Goal: Use online tool/utility: Utilize a website feature to perform a specific function

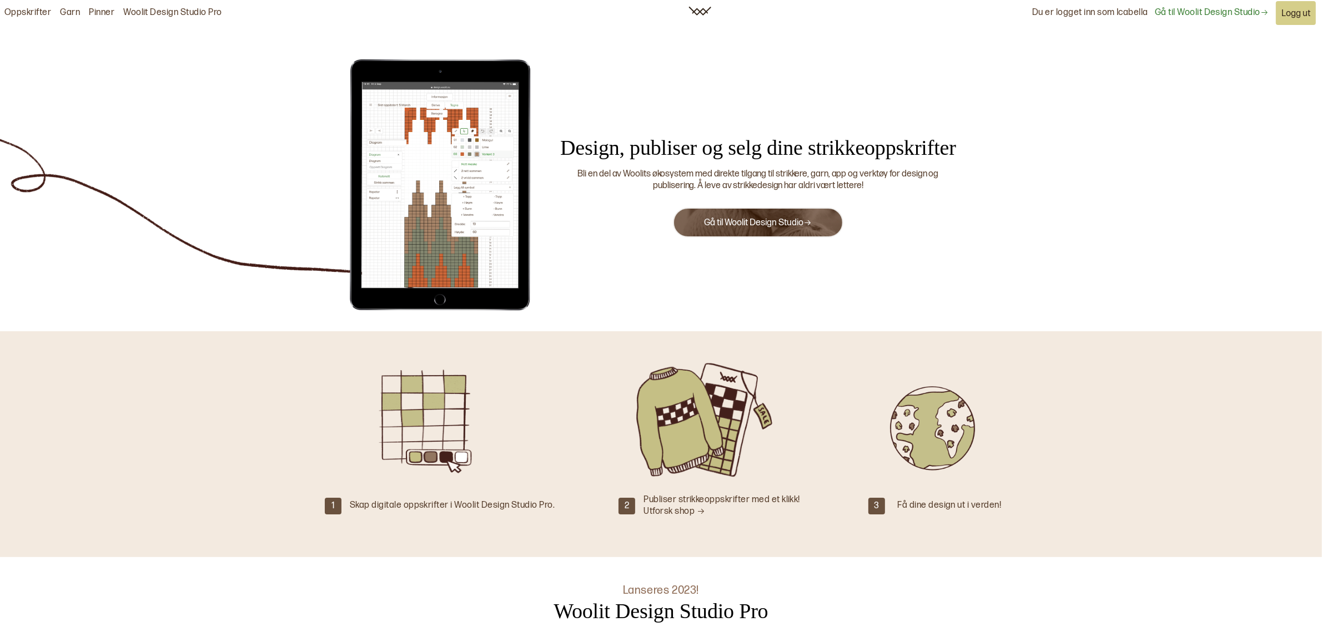
click at [1250, 17] on link "Gå til Woolit Design Studio" at bounding box center [1212, 13] width 114 height 12
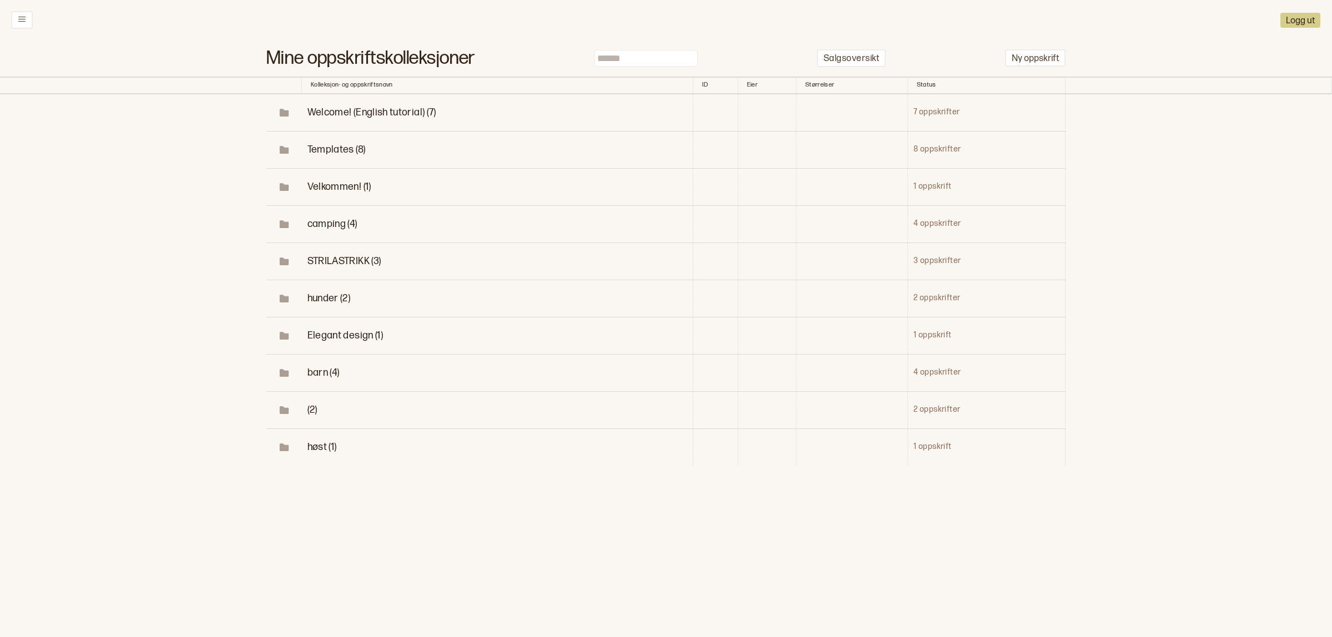
click at [336, 228] on span "camping (4)" at bounding box center [333, 224] width 50 height 12
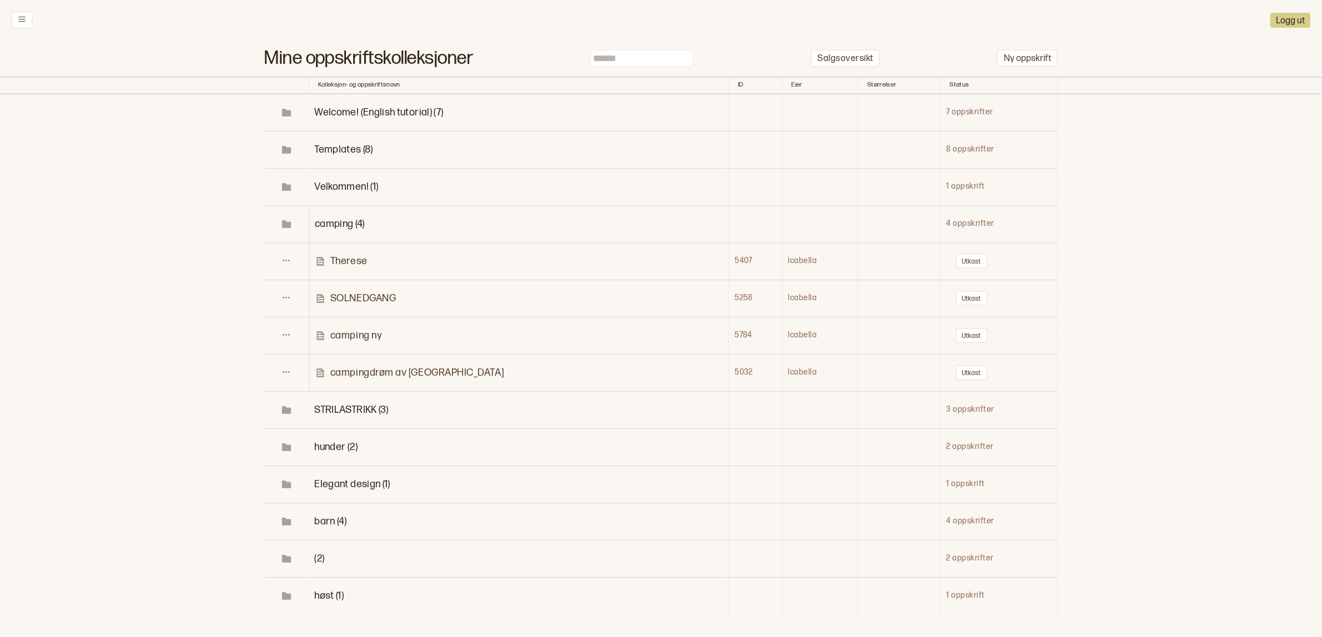
click at [373, 339] on p "camping ny" at bounding box center [356, 335] width 52 height 13
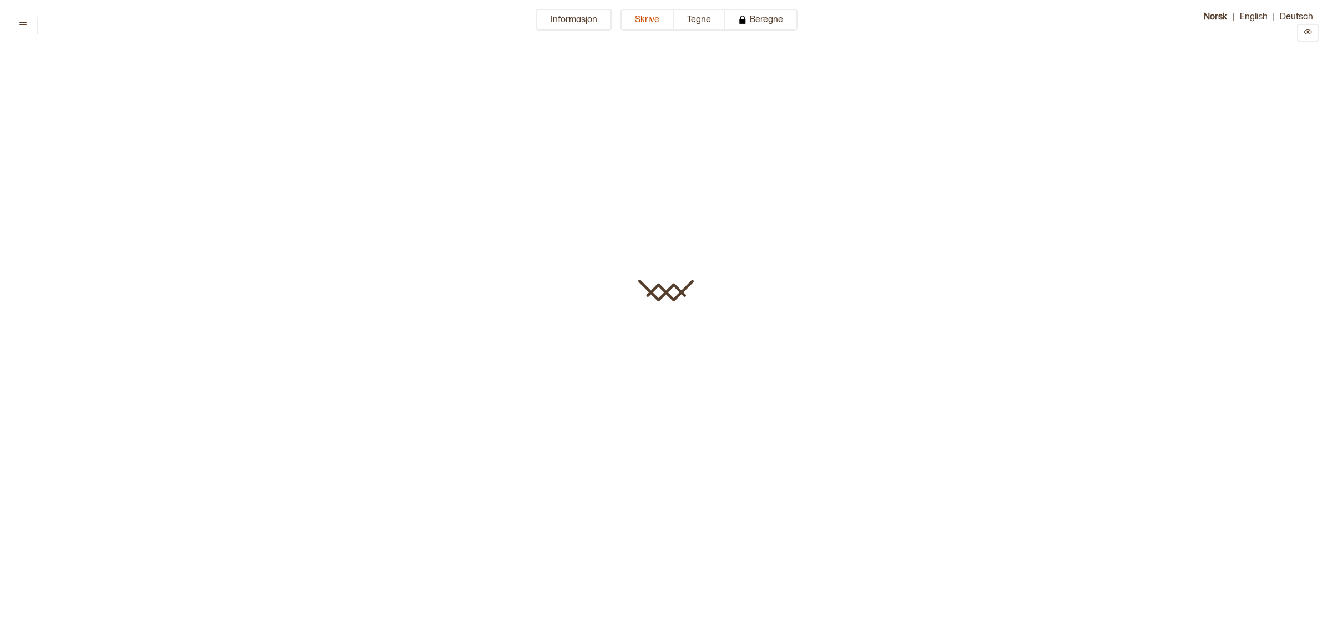
type input "**********"
click at [556, 28] on button "Informasjon" at bounding box center [574, 20] width 76 height 22
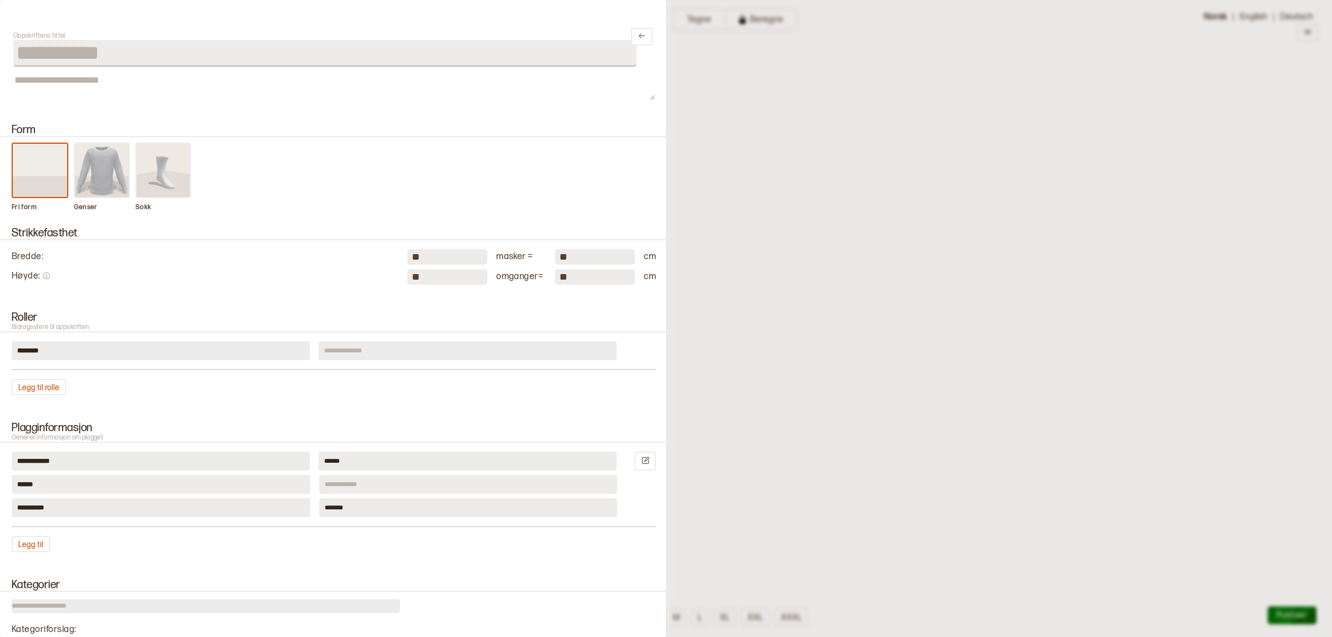
click at [798, 140] on div at bounding box center [666, 318] width 1332 height 637
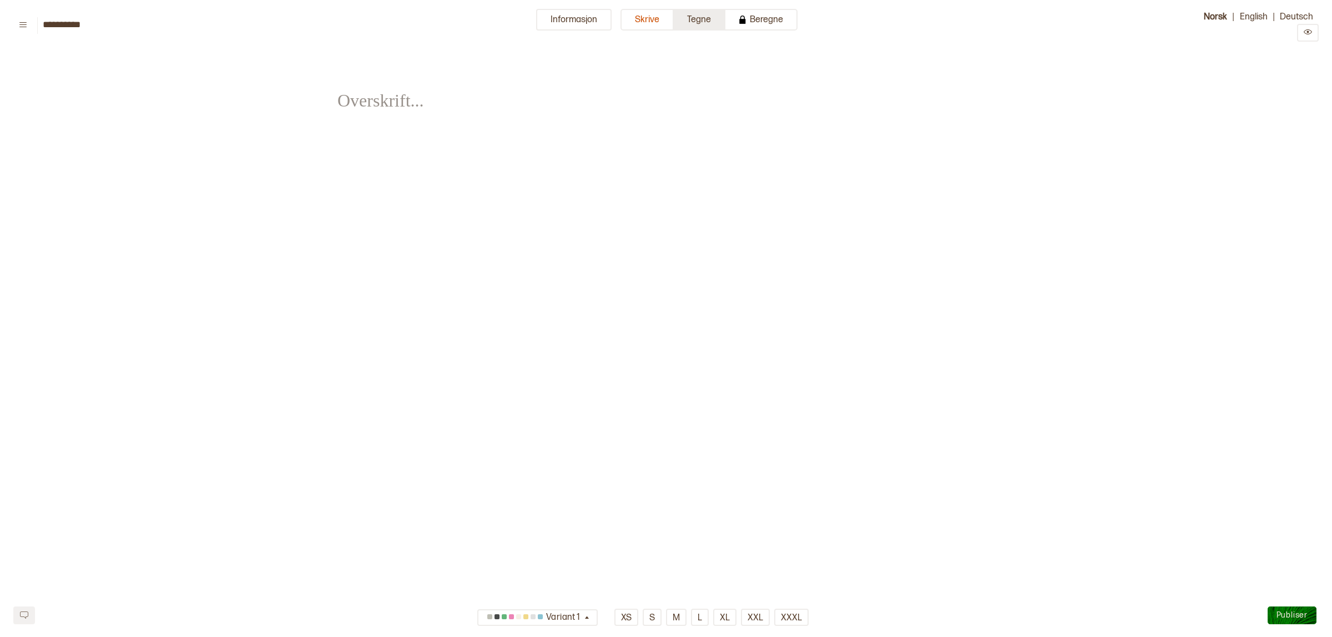
click at [696, 27] on button "Tegne" at bounding box center [700, 20] width 52 height 22
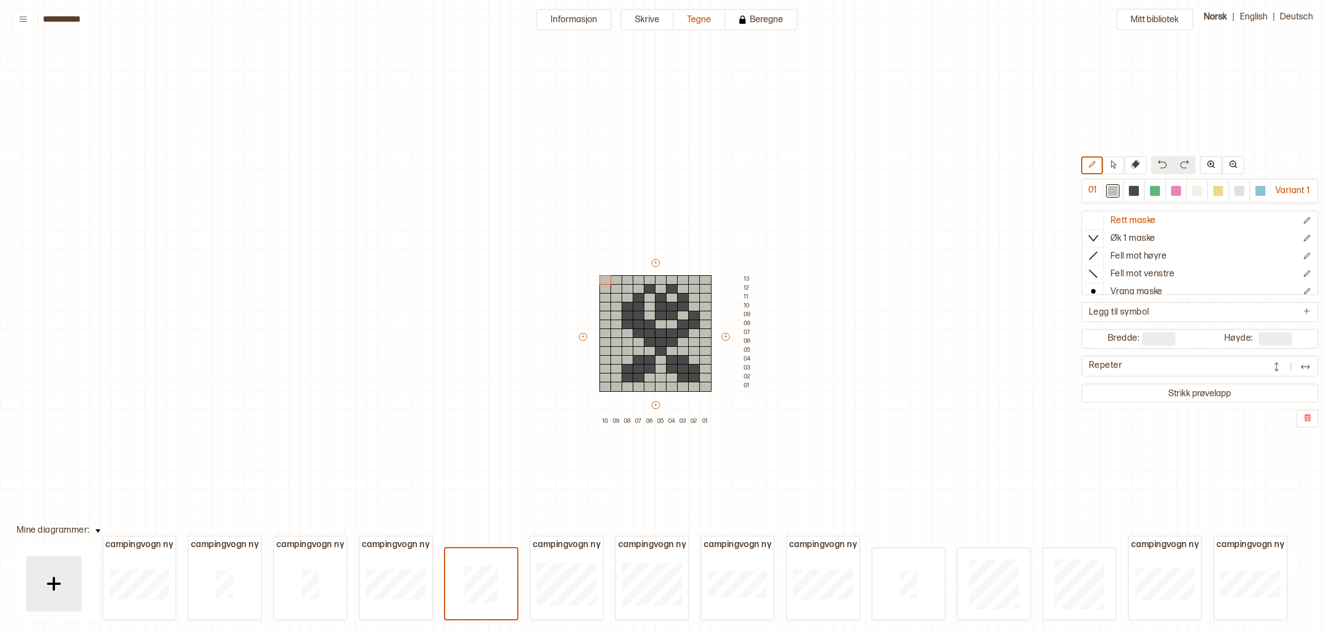
scroll to position [46, 6]
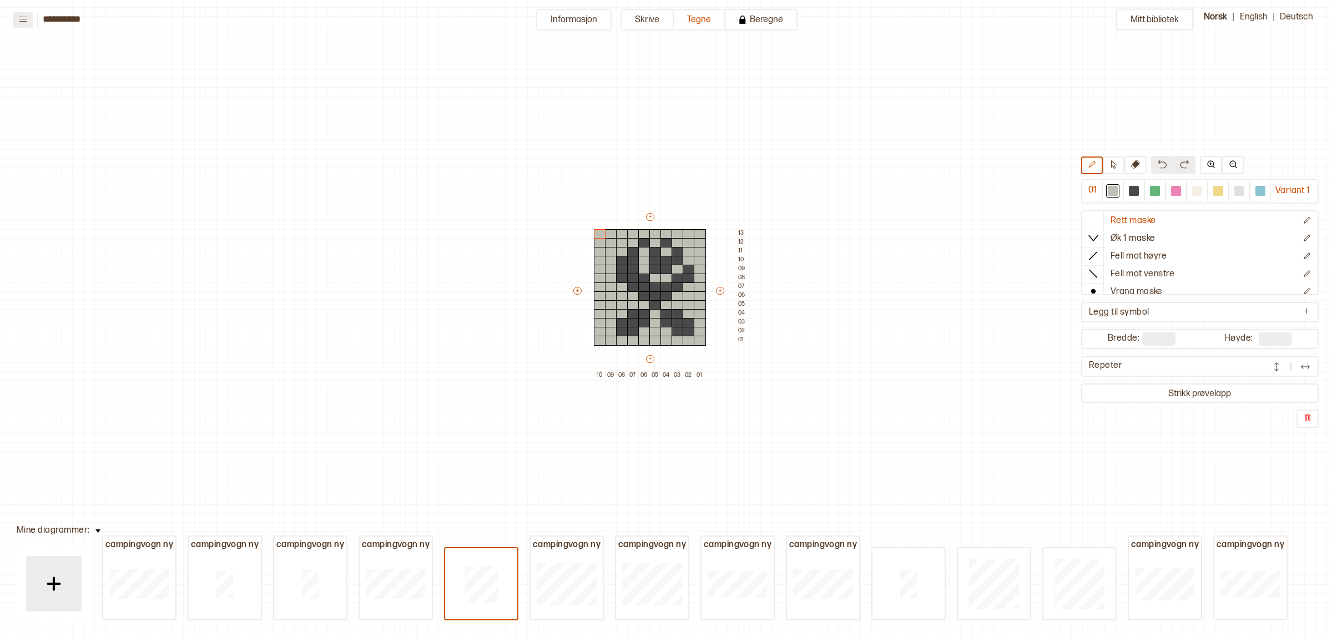
click at [21, 21] on icon at bounding box center [23, 19] width 8 height 8
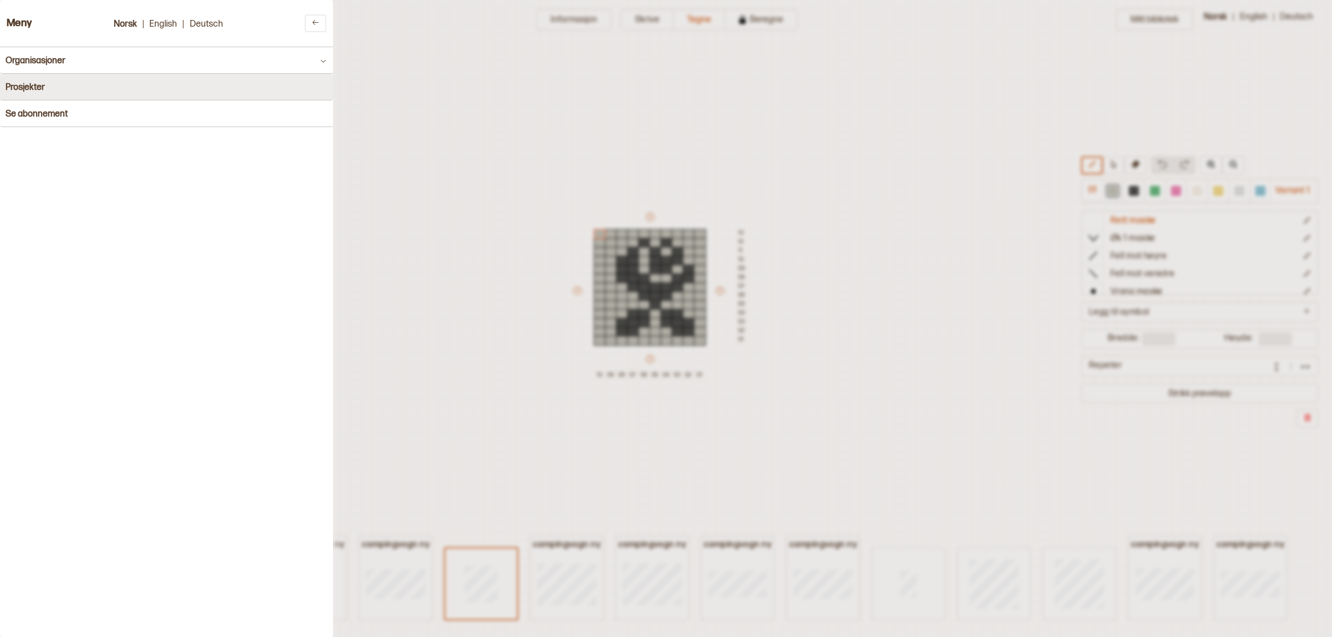
click at [57, 84] on button "Prosjekter" at bounding box center [166, 87] width 333 height 27
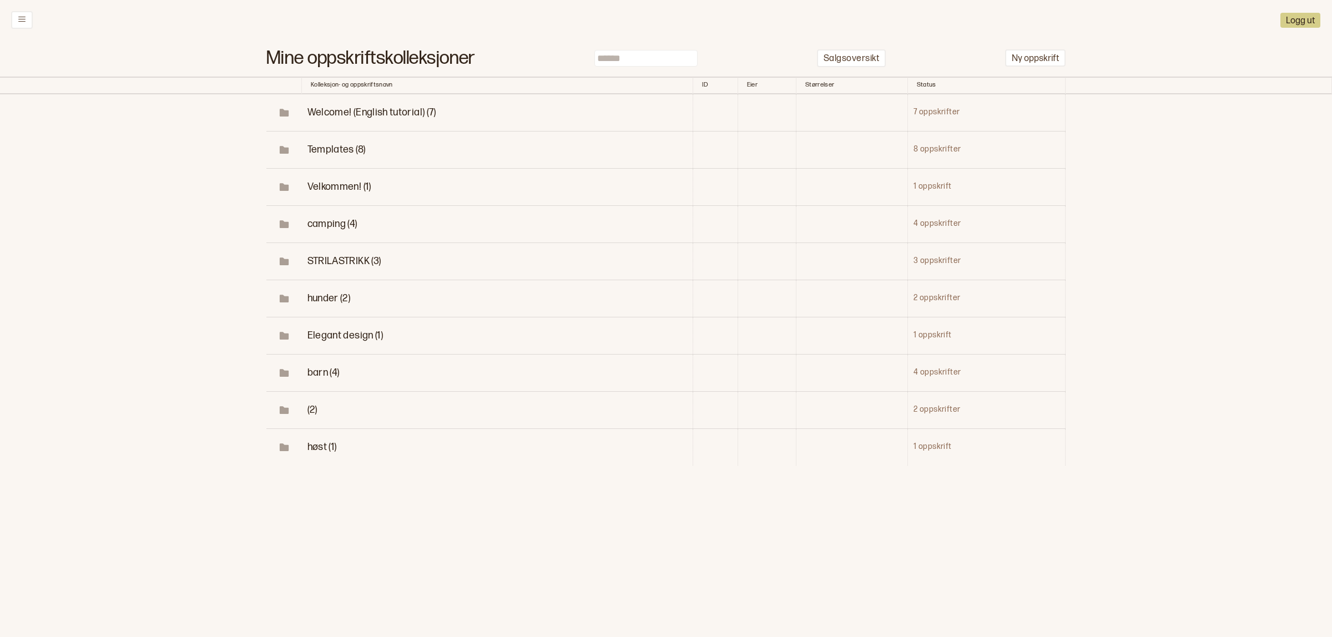
click at [311, 412] on span "(2)" at bounding box center [313, 410] width 10 height 12
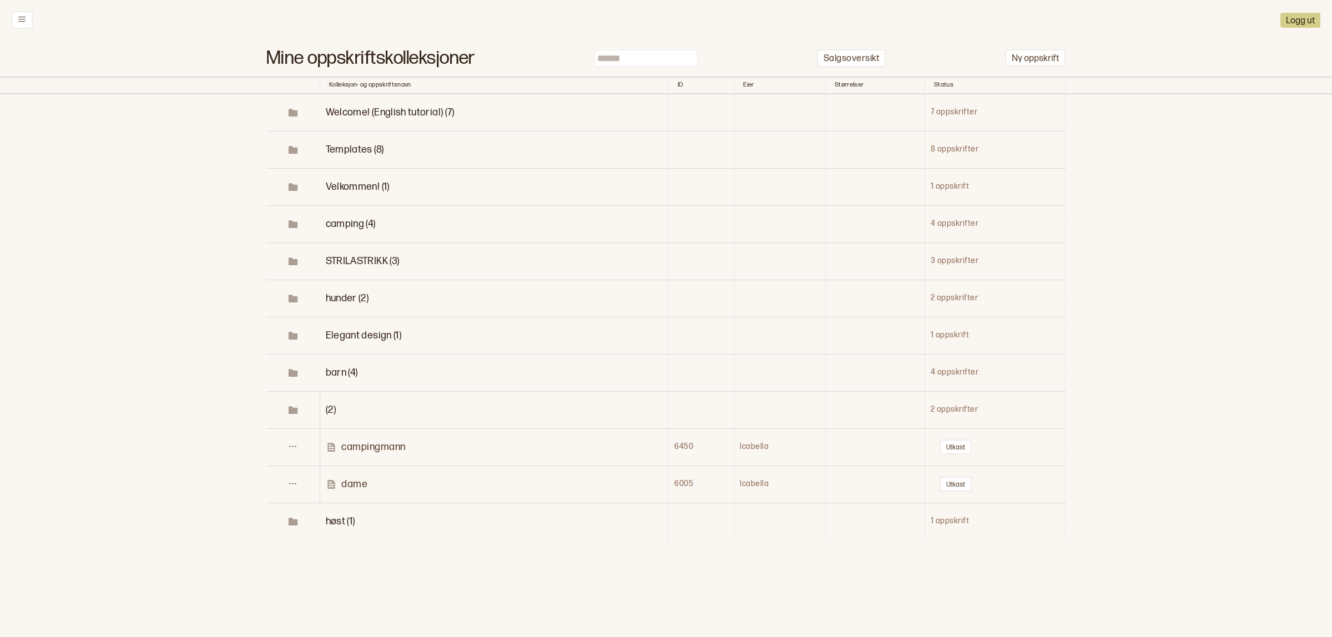
click at [361, 482] on p "dame" at bounding box center [354, 484] width 26 height 13
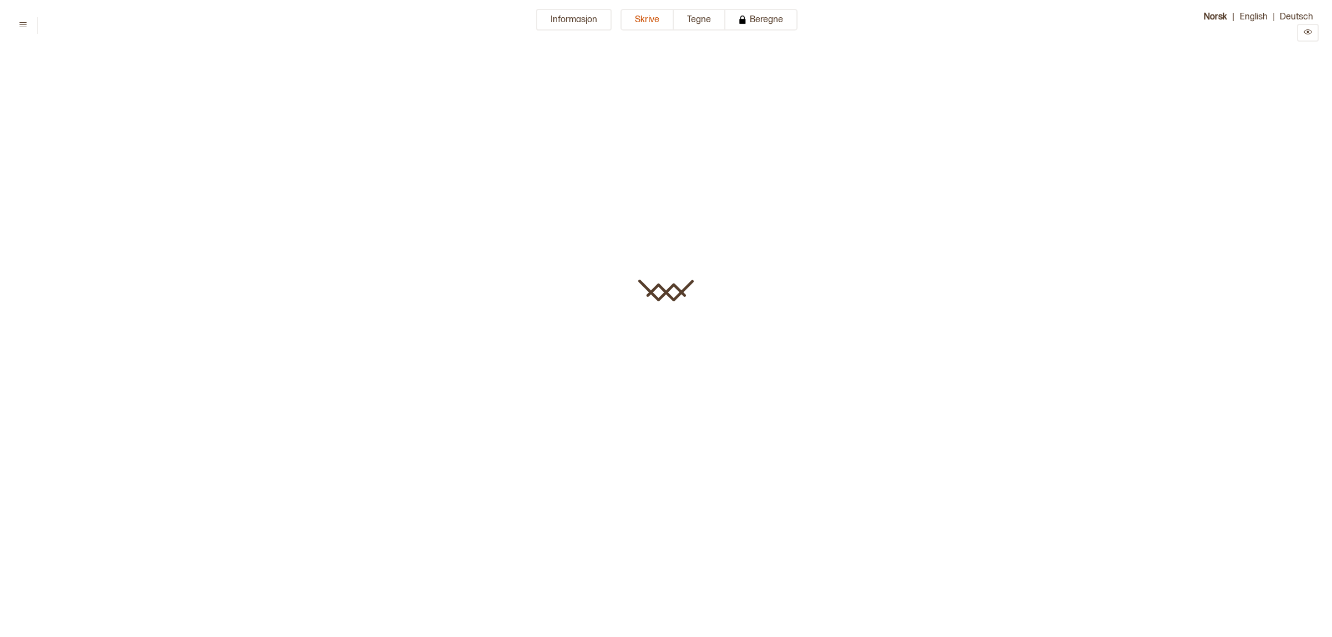
type input "****"
click at [689, 19] on button "Tegne" at bounding box center [700, 20] width 52 height 22
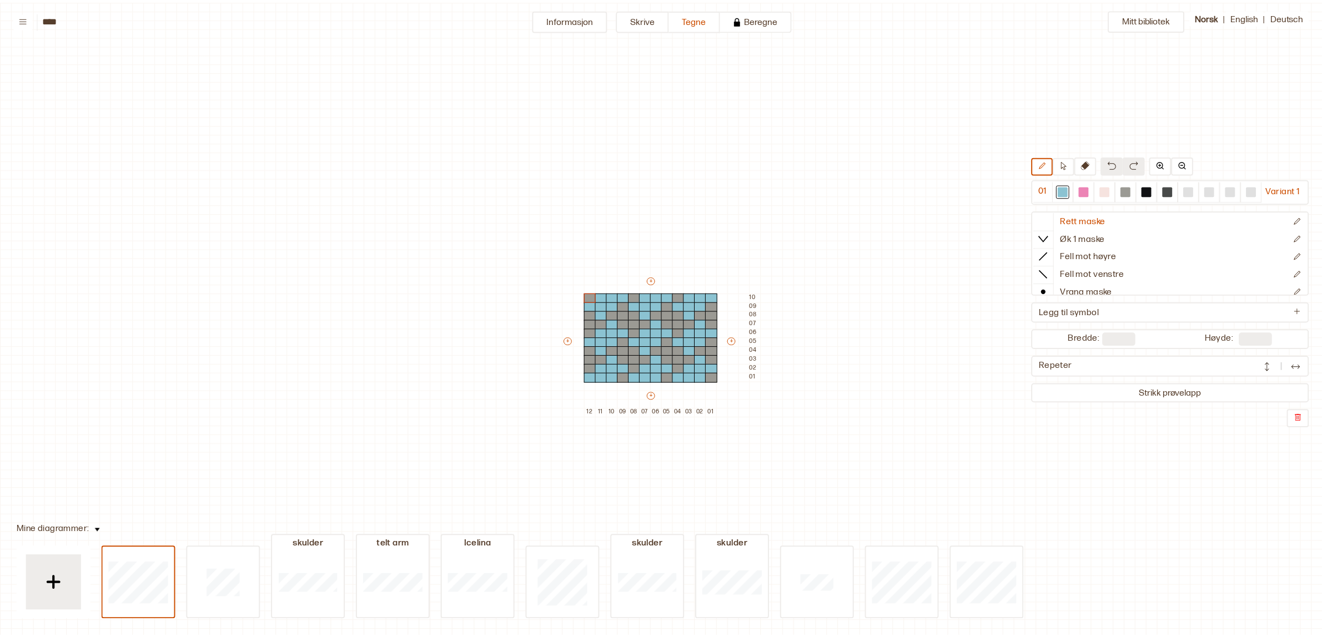
scroll to position [33, 17]
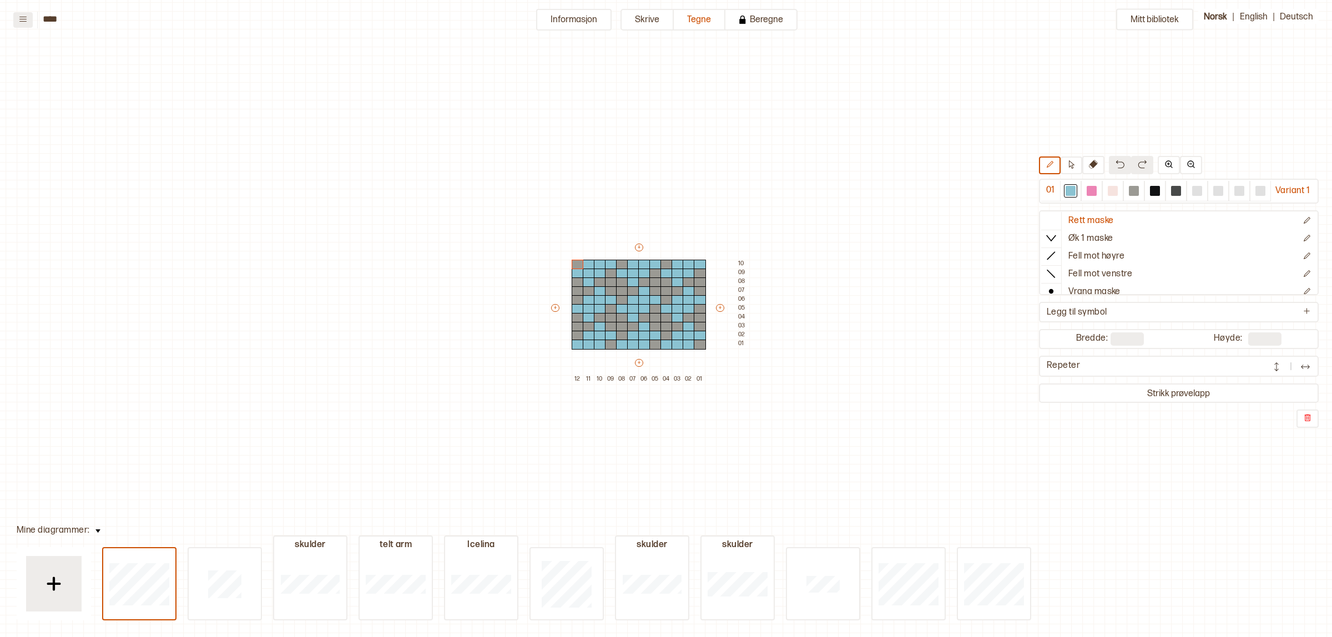
click at [26, 15] on icon at bounding box center [23, 19] width 8 height 8
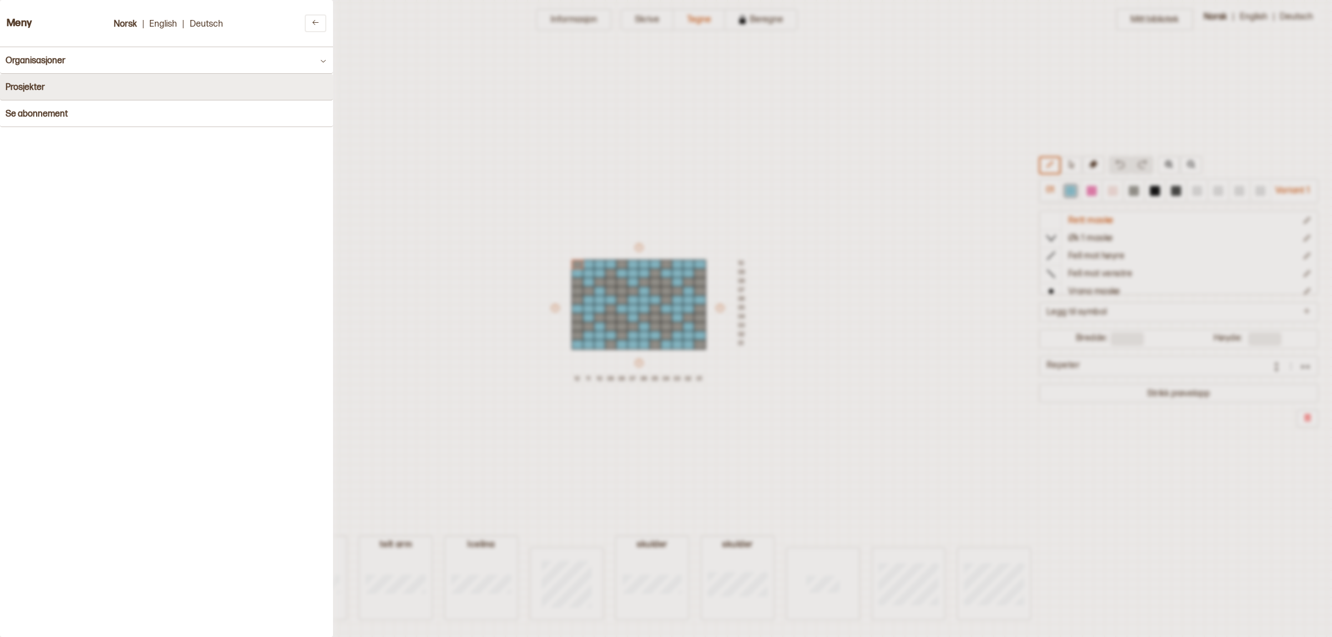
click at [129, 93] on button "Prosjekter" at bounding box center [166, 87] width 333 height 27
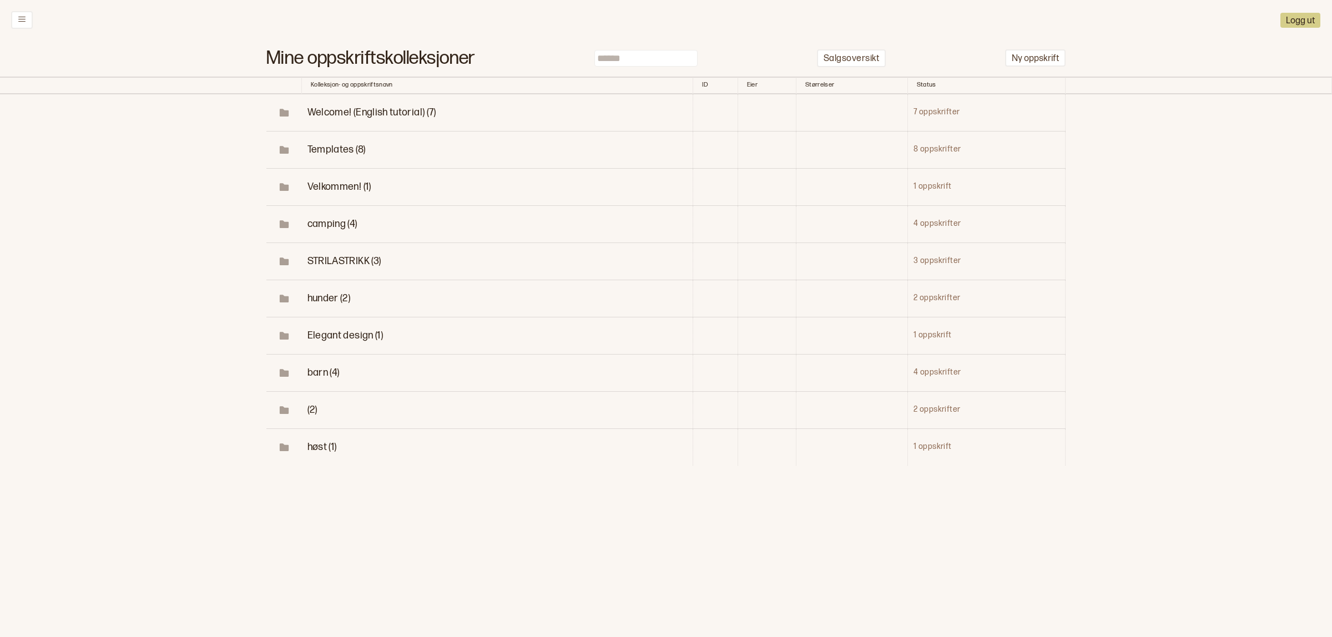
click at [328, 225] on span "camping (4)" at bounding box center [333, 224] width 50 height 12
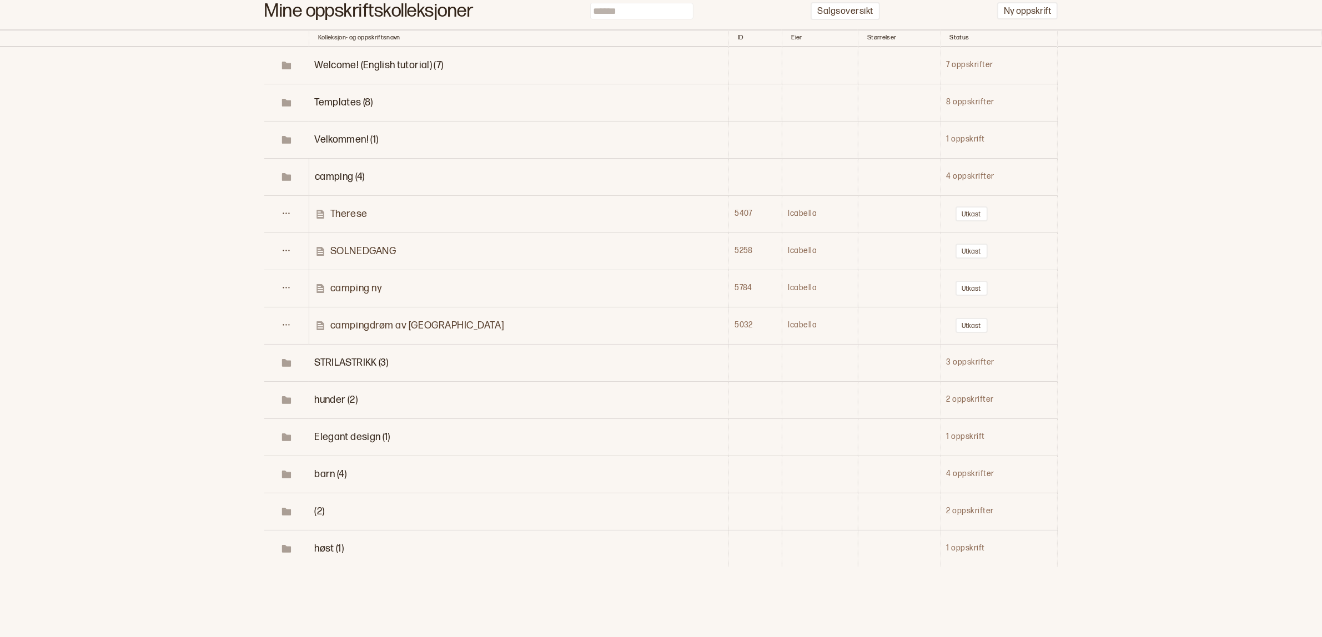
scroll to position [72, 0]
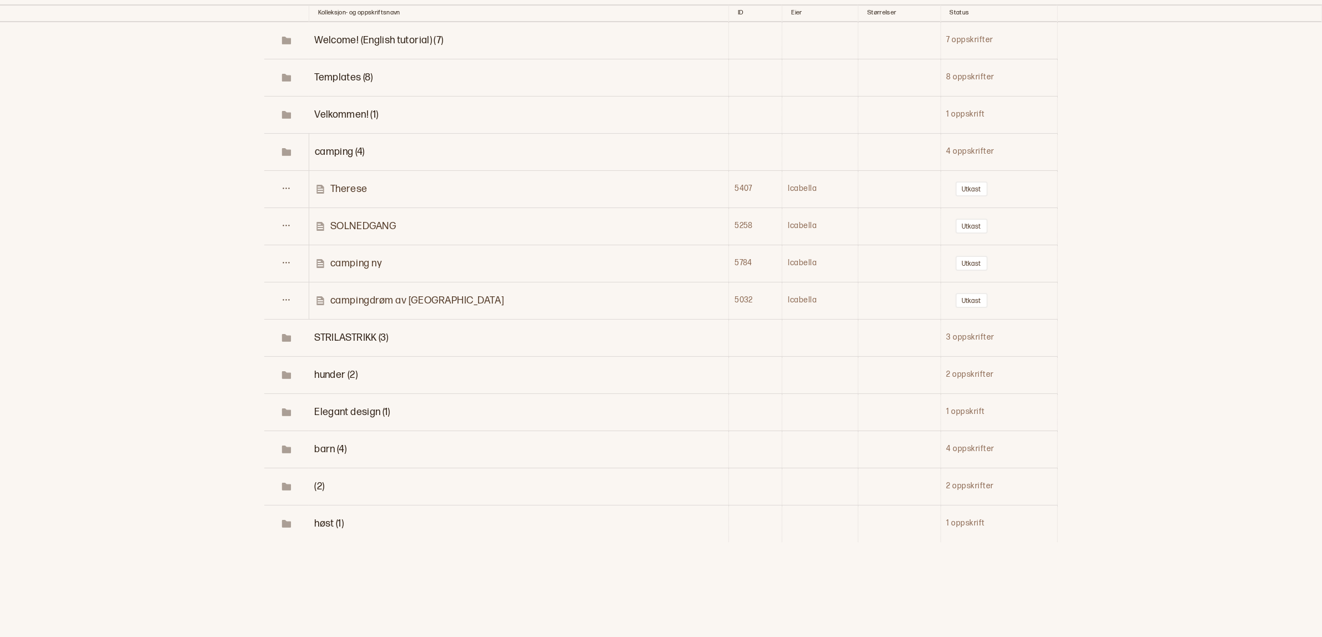
click at [353, 364] on td "hunder (2)" at bounding box center [519, 374] width 420 height 37
click at [346, 375] on span "hunder (2)" at bounding box center [335, 375] width 43 height 12
click at [367, 338] on span "STRILASTRIKK (3)" at bounding box center [351, 338] width 74 height 12
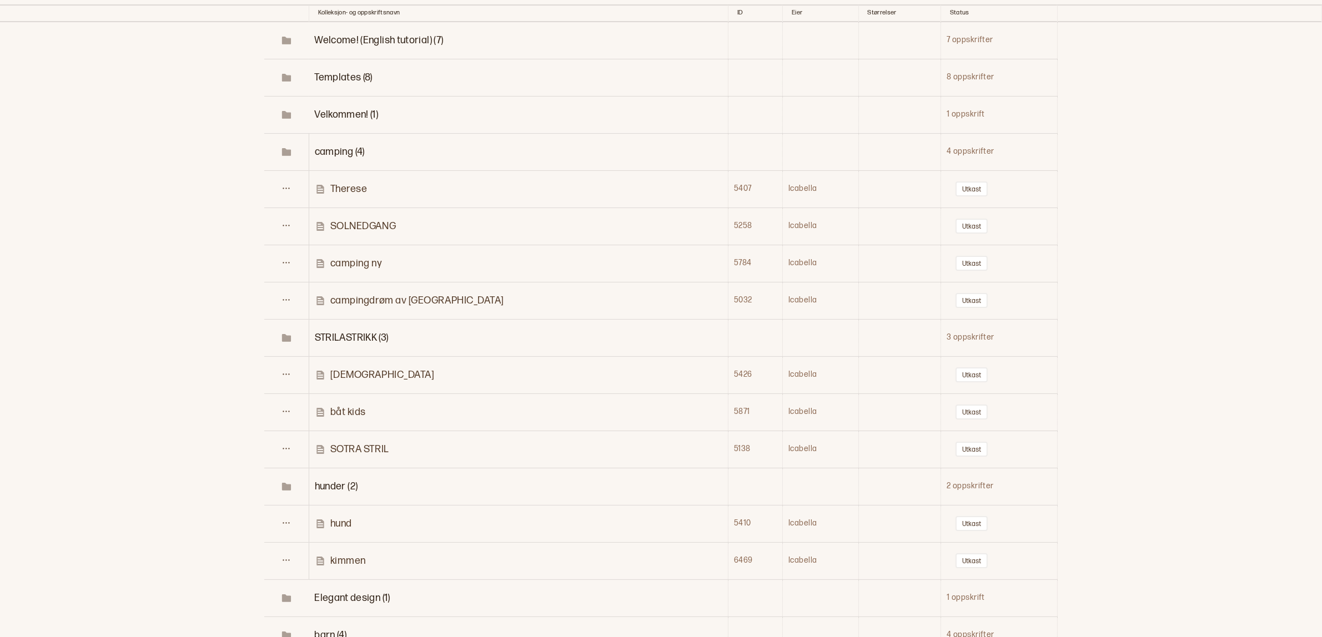
click at [375, 263] on p "camping ny" at bounding box center [356, 263] width 52 height 13
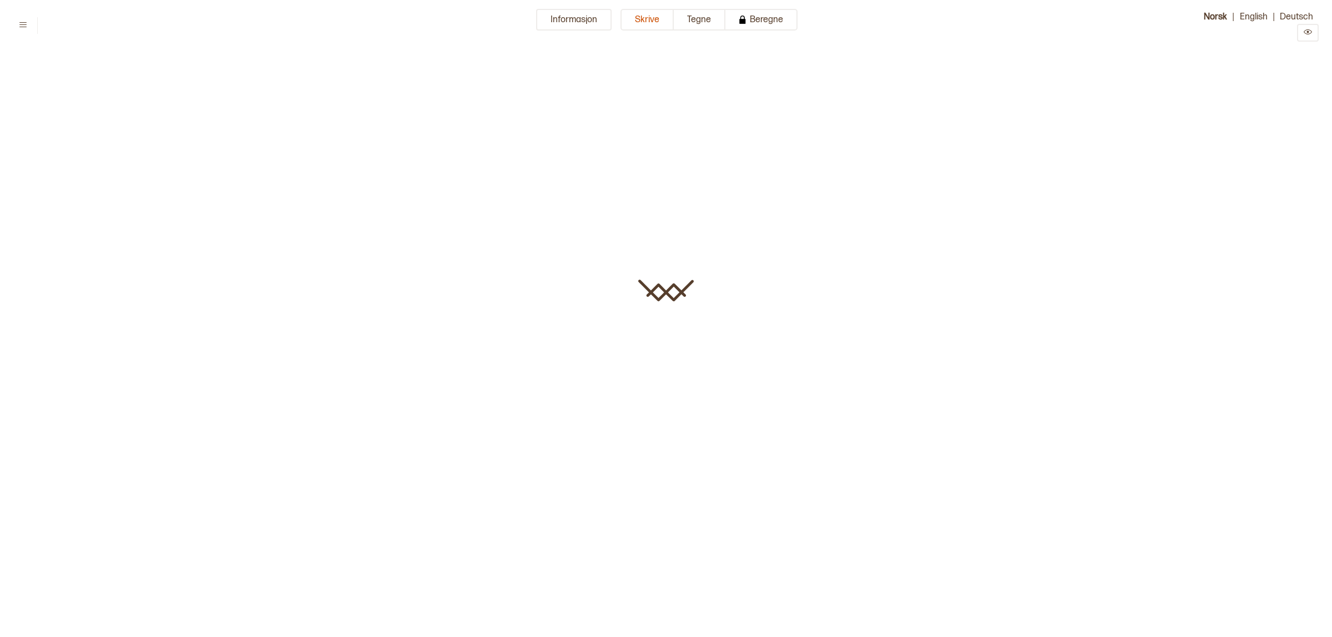
type input "**********"
click at [695, 16] on button "Tegne" at bounding box center [700, 20] width 52 height 22
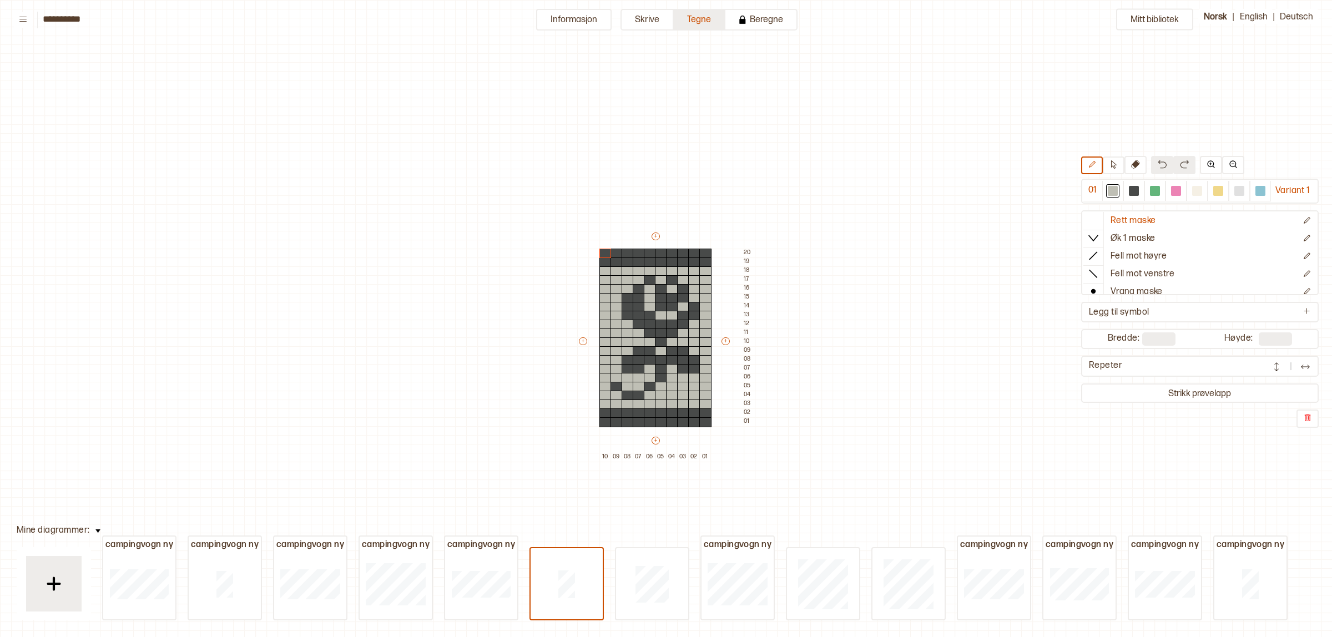
scroll to position [78, 6]
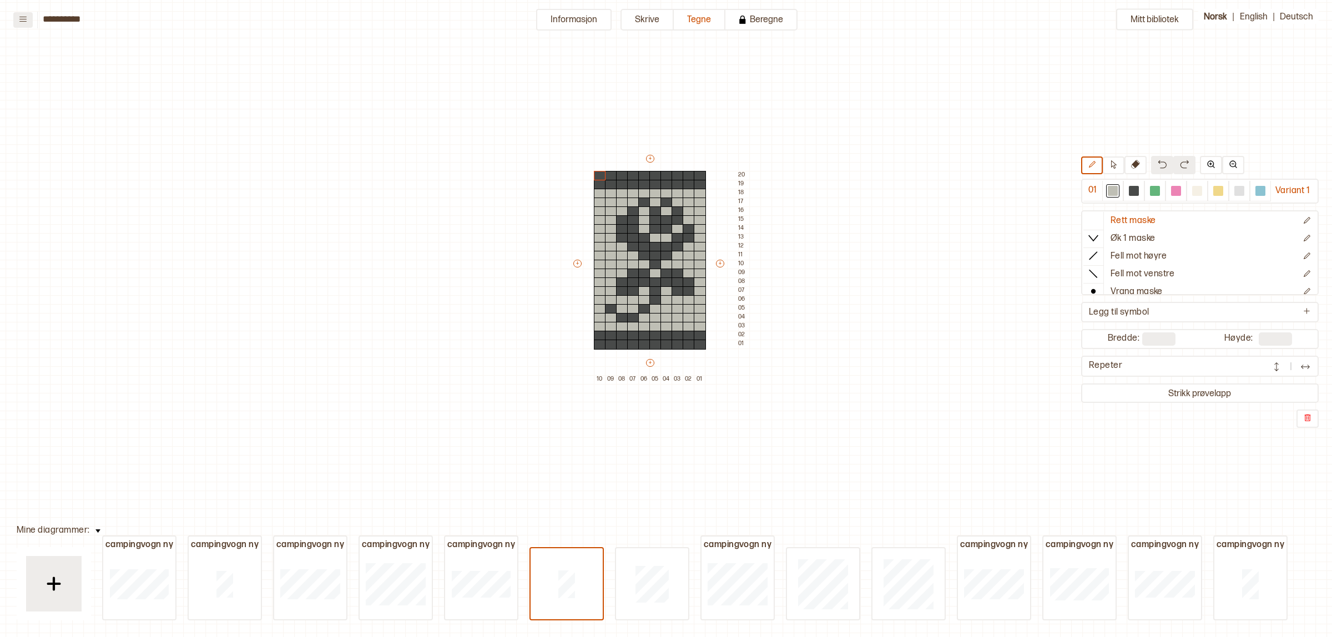
click at [19, 25] on button at bounding box center [22, 20] width 19 height 16
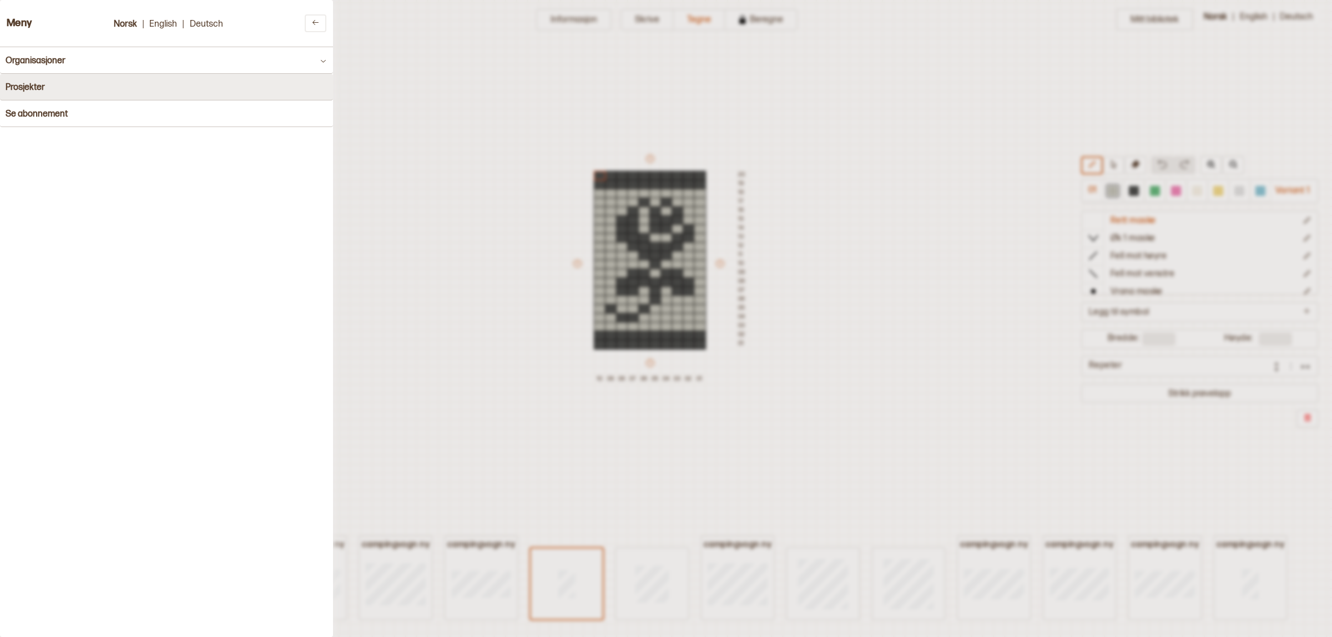
click at [136, 94] on button "Prosjekter" at bounding box center [166, 87] width 333 height 27
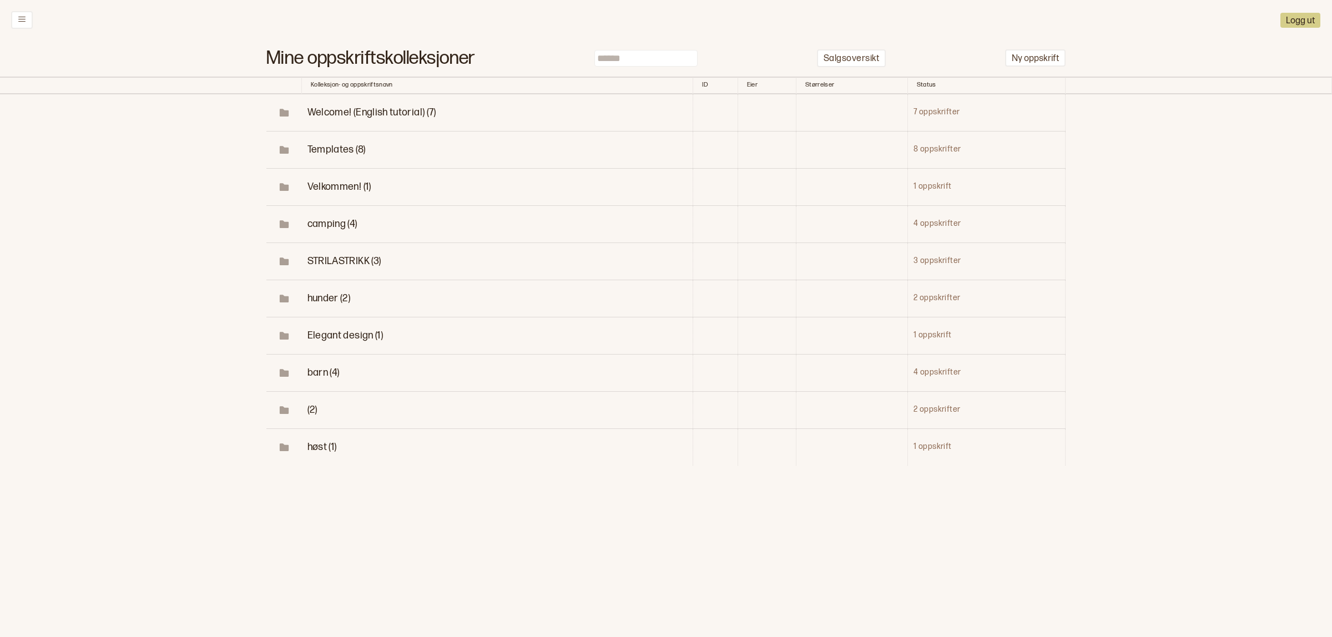
click at [343, 224] on span "camping (4)" at bounding box center [333, 224] width 50 height 12
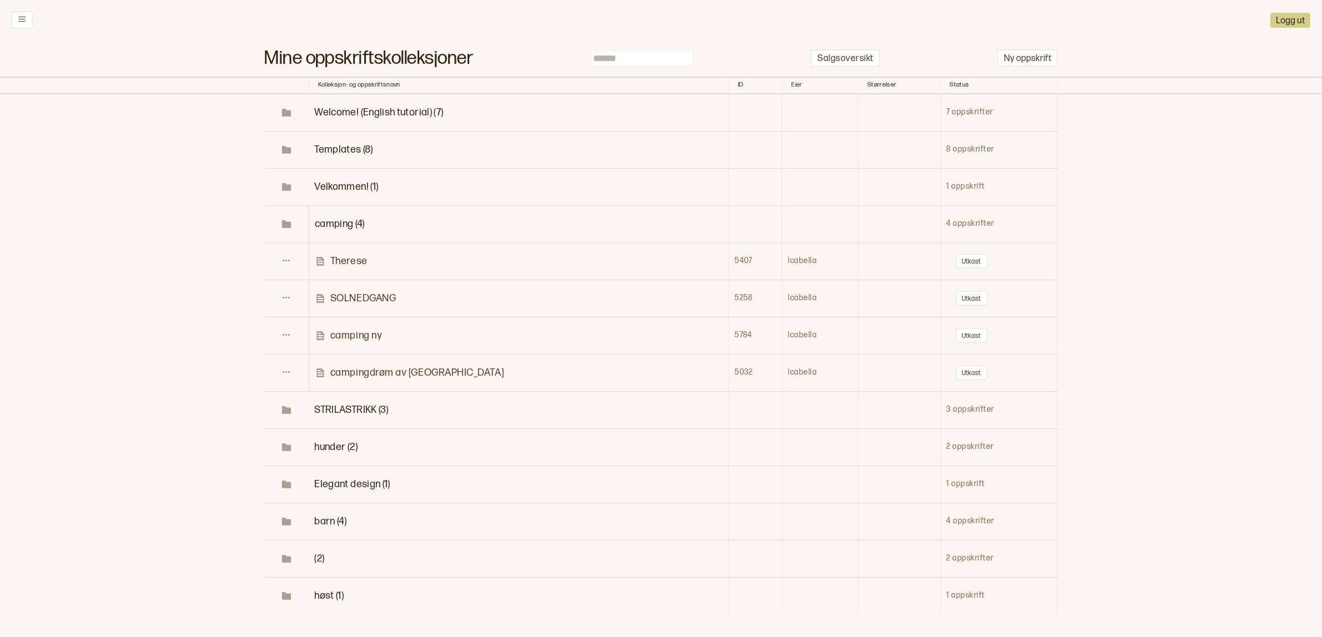
click at [366, 373] on p "campingdrøm av [GEOGRAPHIC_DATA]" at bounding box center [417, 372] width 174 height 13
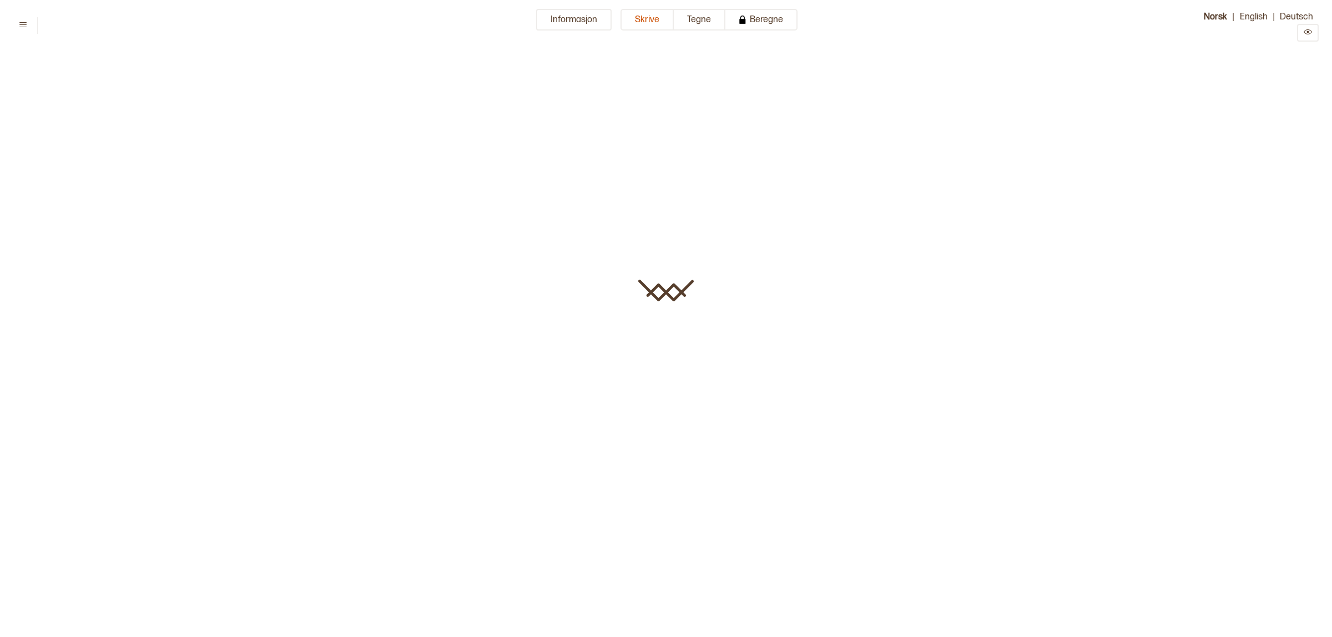
type input "**********"
click at [692, 22] on button "Tegne" at bounding box center [700, 20] width 52 height 22
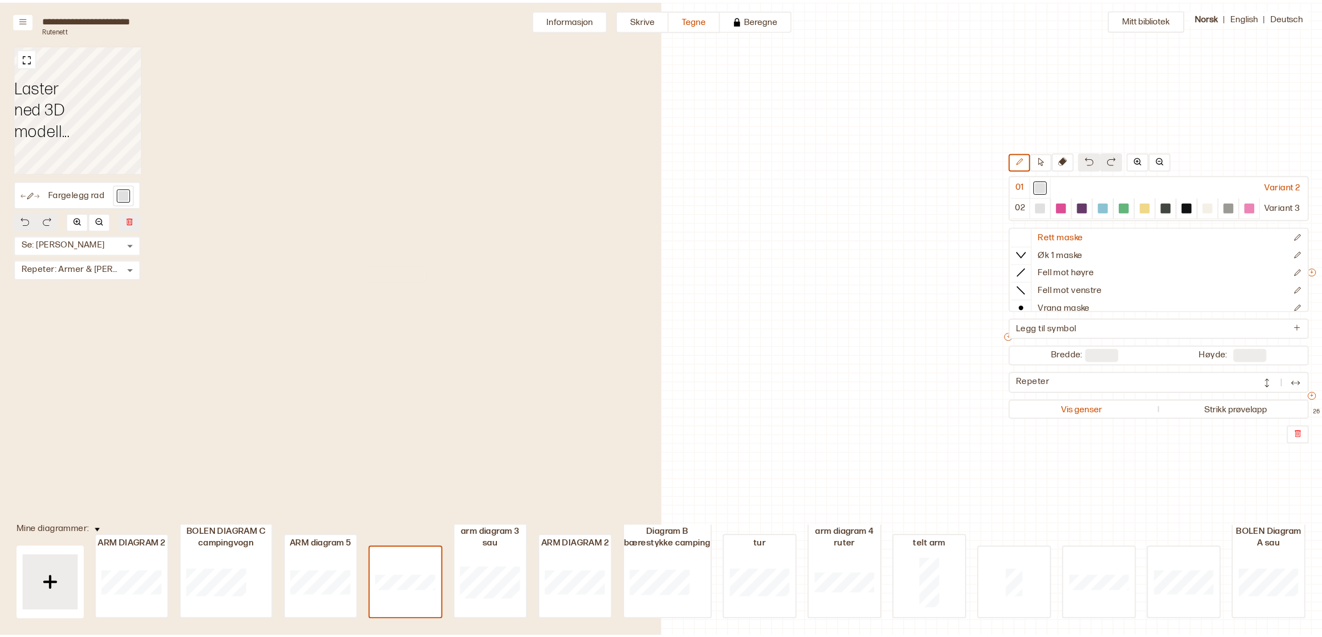
scroll to position [28, 656]
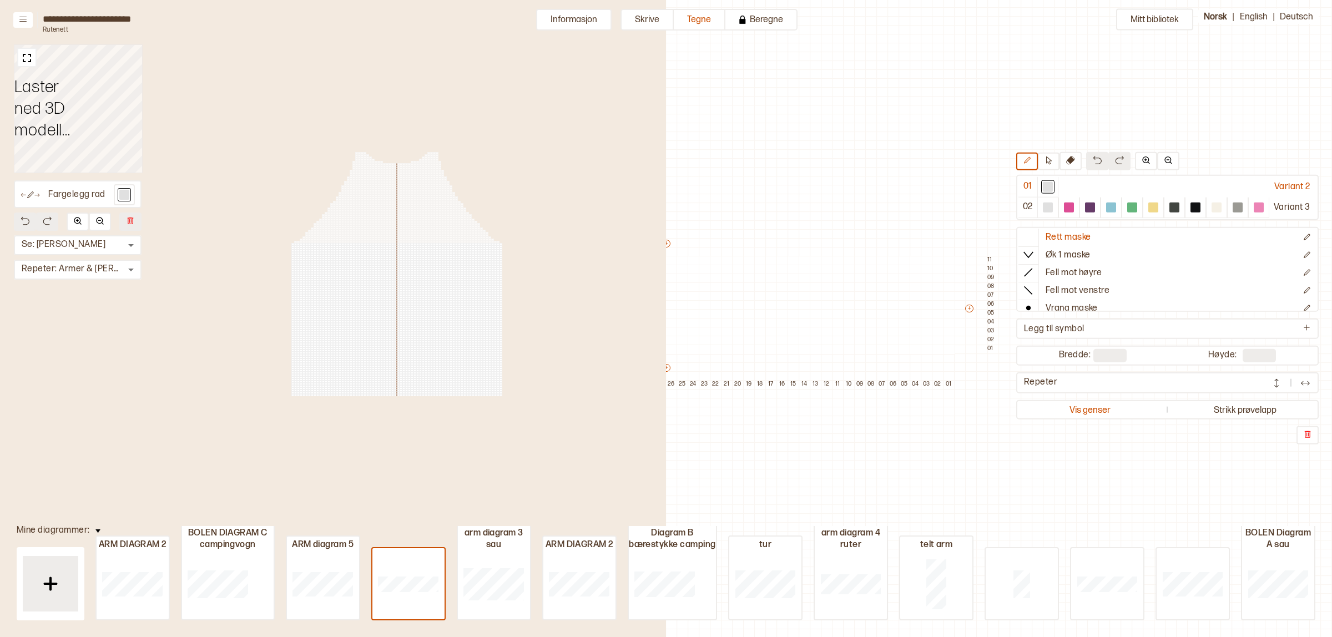
click at [12, 20] on div "Fargelegg rad Se: Fremre Torso * ​ Repeter: Armer & [PERSON_NAME] * ​" at bounding box center [333, 274] width 666 height 548
click at [23, 19] on icon at bounding box center [23, 19] width 8 height 8
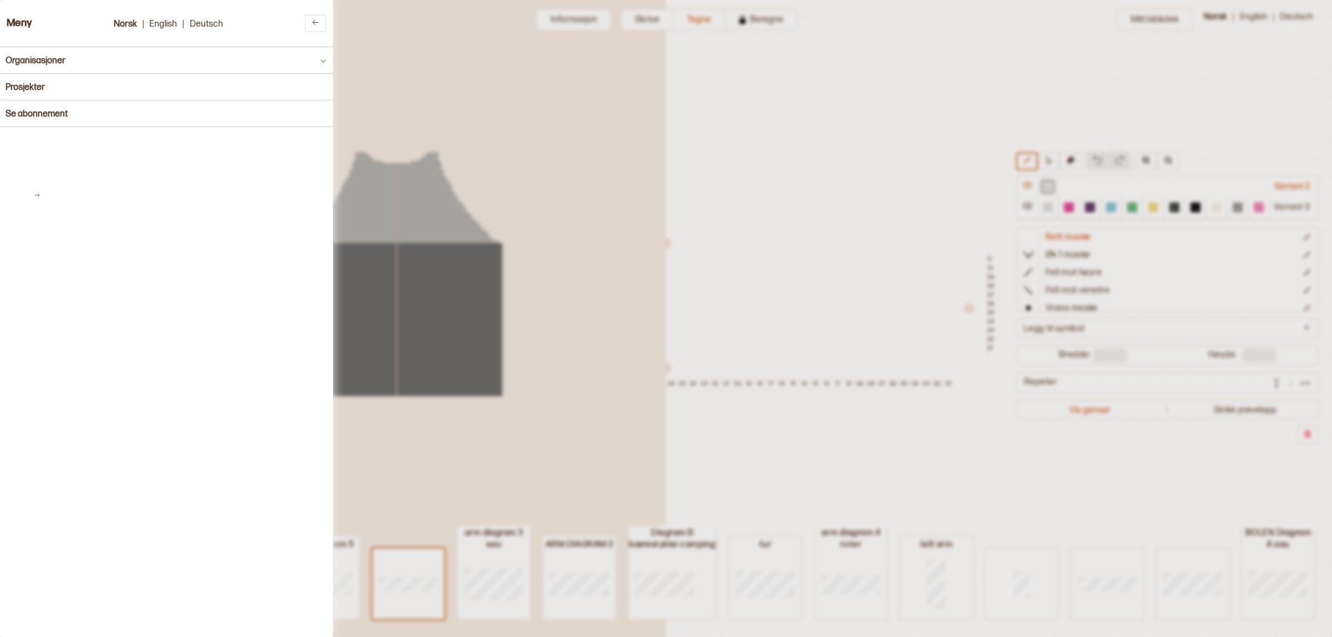
click at [23, 20] on h3 "Meny" at bounding box center [20, 24] width 26 height 12
click at [40, 87] on h4 "Prosjekter" at bounding box center [25, 87] width 39 height 11
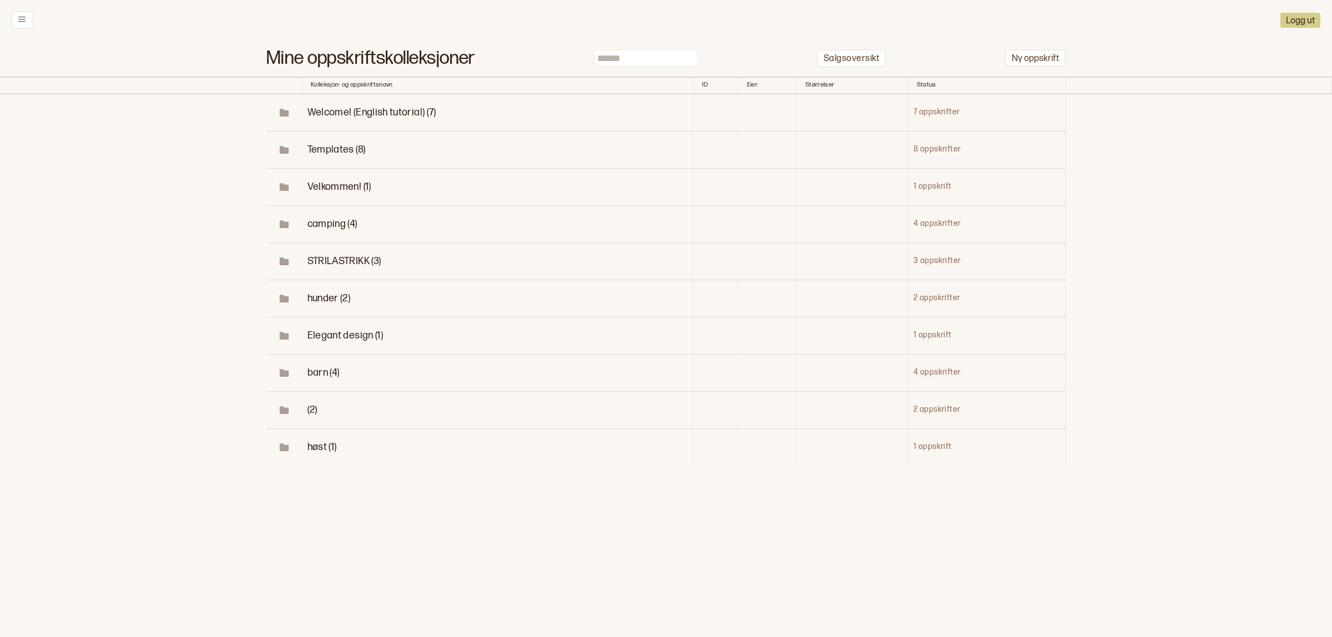
click at [338, 261] on span "STRILASTRIKK (3)" at bounding box center [345, 261] width 74 height 12
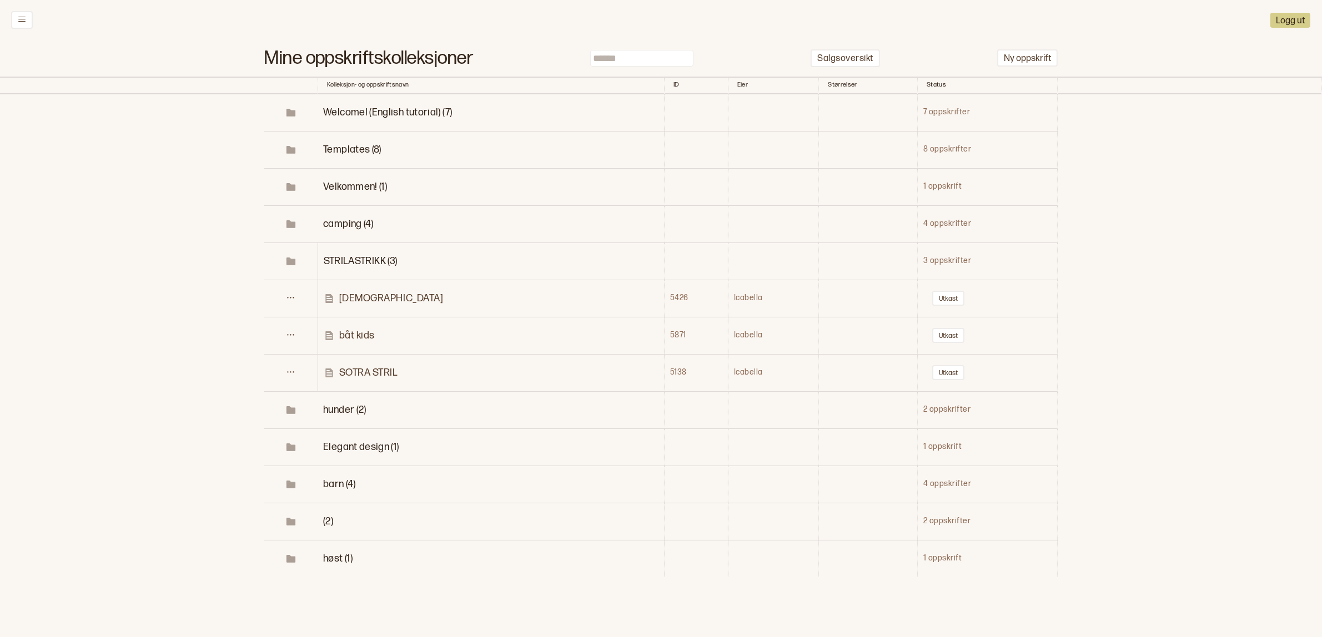
click at [345, 486] on span "barn (4)" at bounding box center [339, 485] width 32 height 12
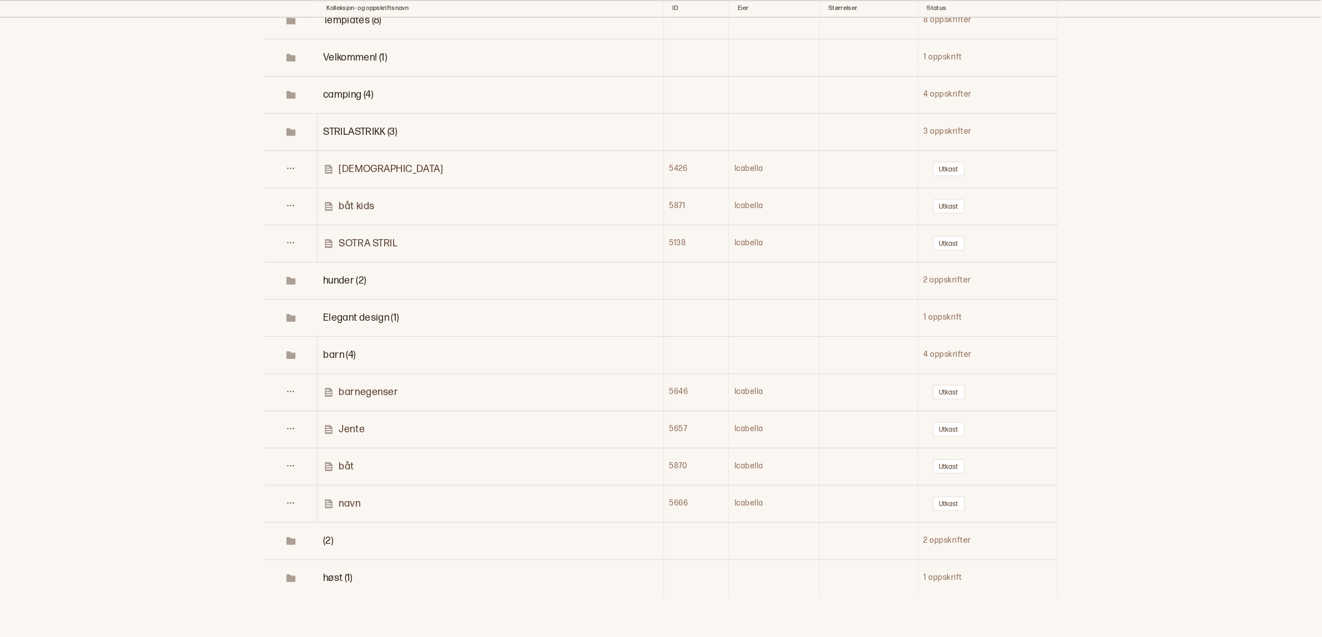
scroll to position [139, 0]
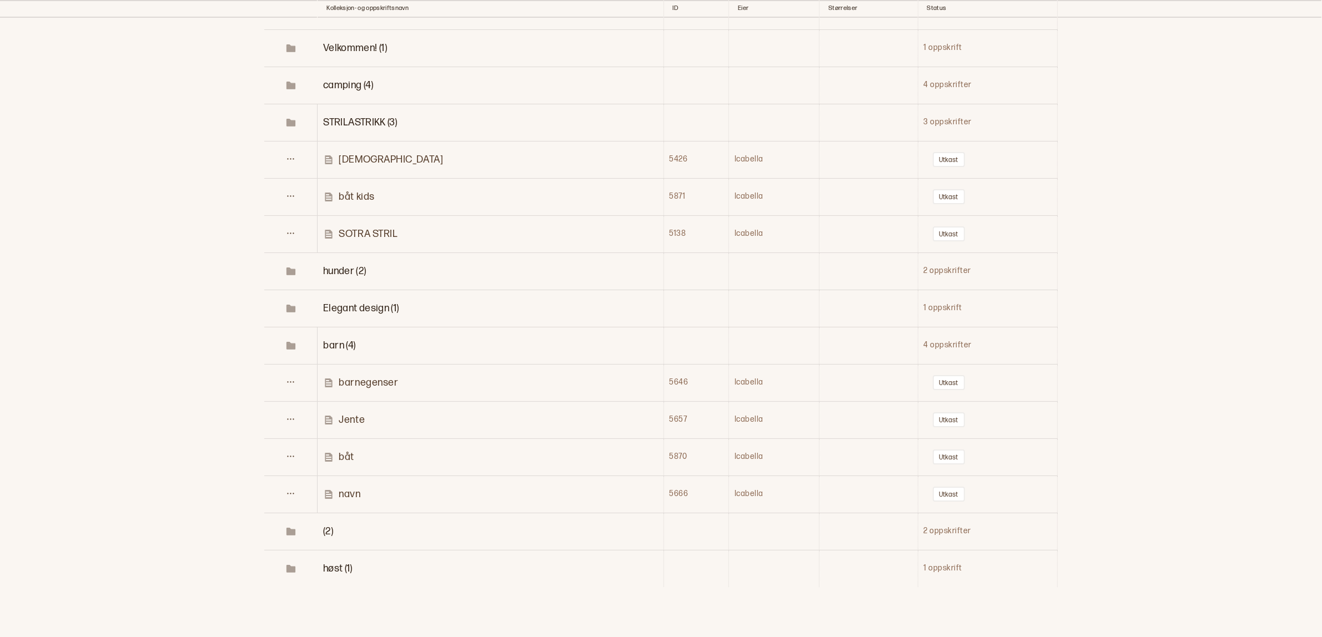
click at [348, 491] on p "navn" at bounding box center [350, 494] width 22 height 13
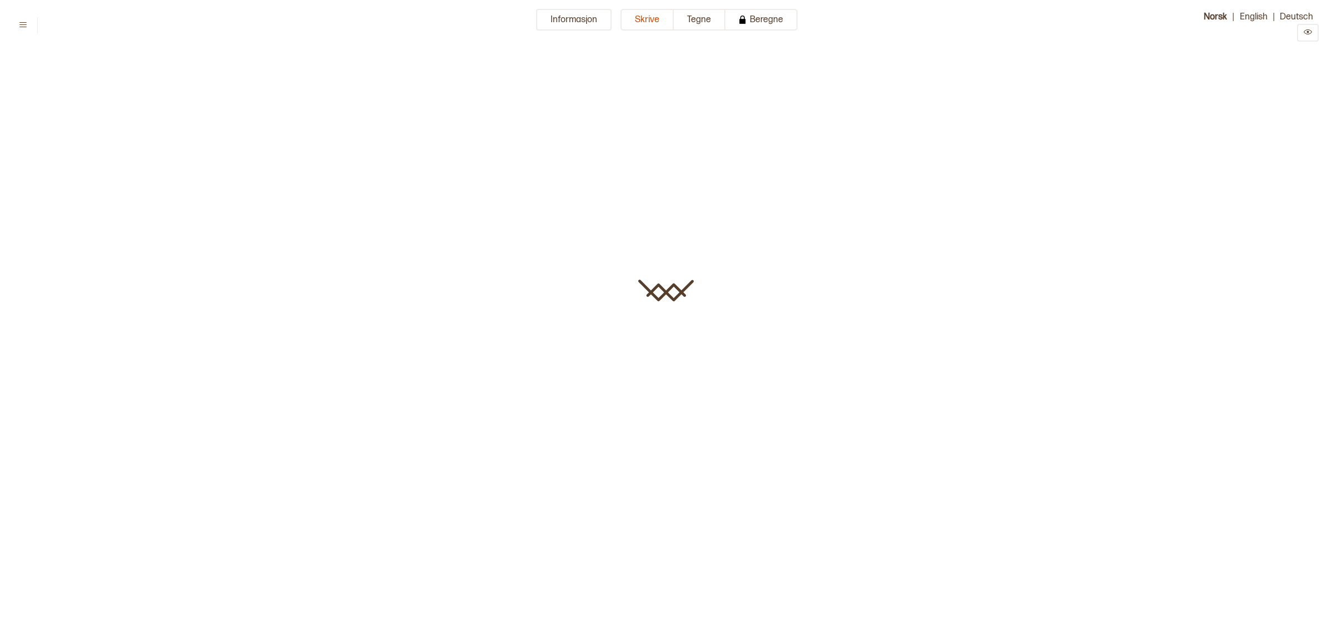
type input "****"
click at [692, 25] on button "Tegne" at bounding box center [700, 20] width 52 height 22
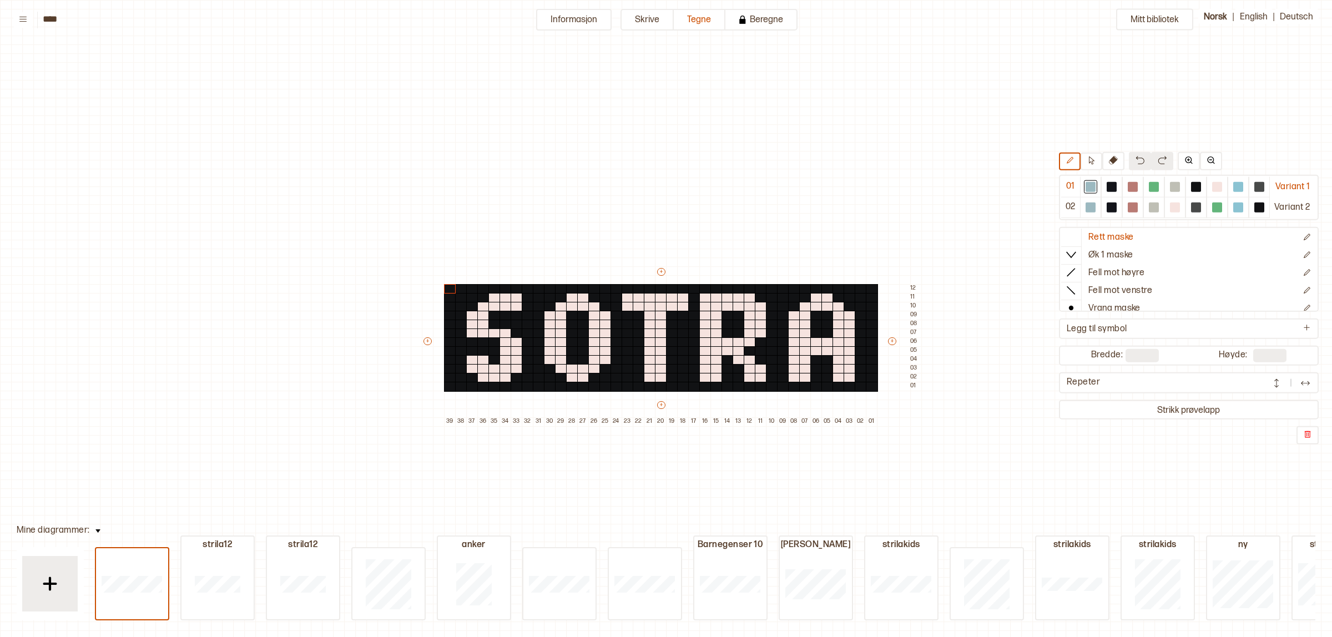
scroll to position [42, 167]
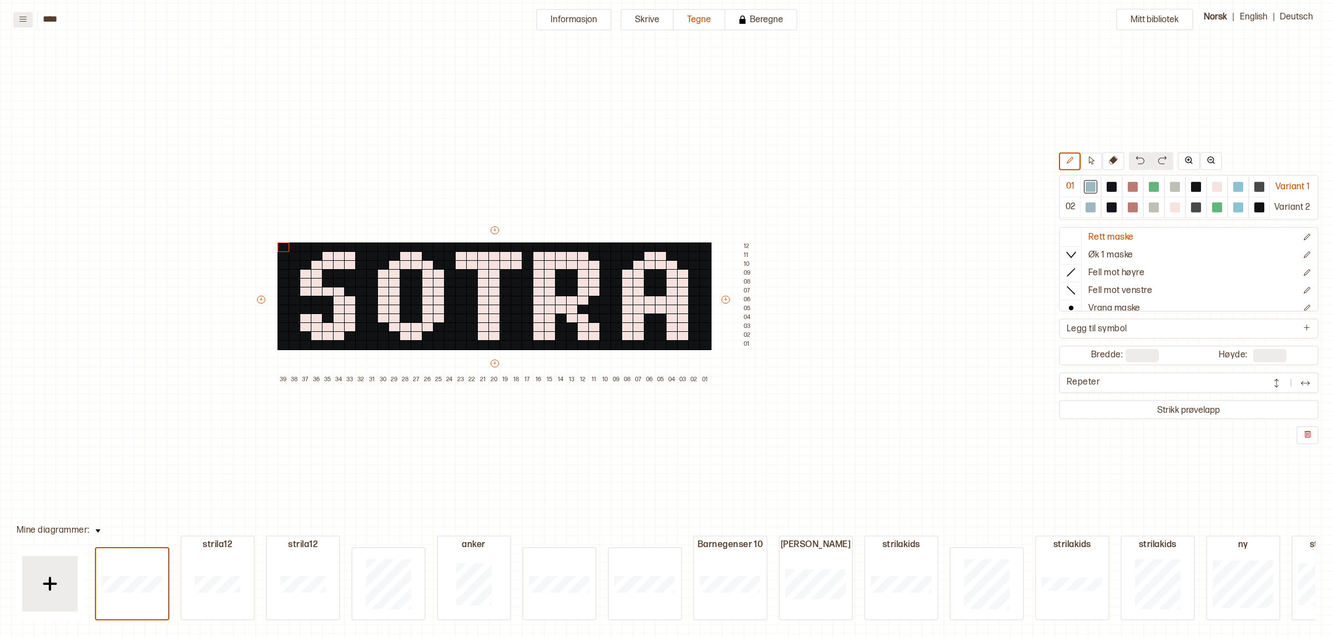
click at [18, 23] on button at bounding box center [22, 20] width 19 height 16
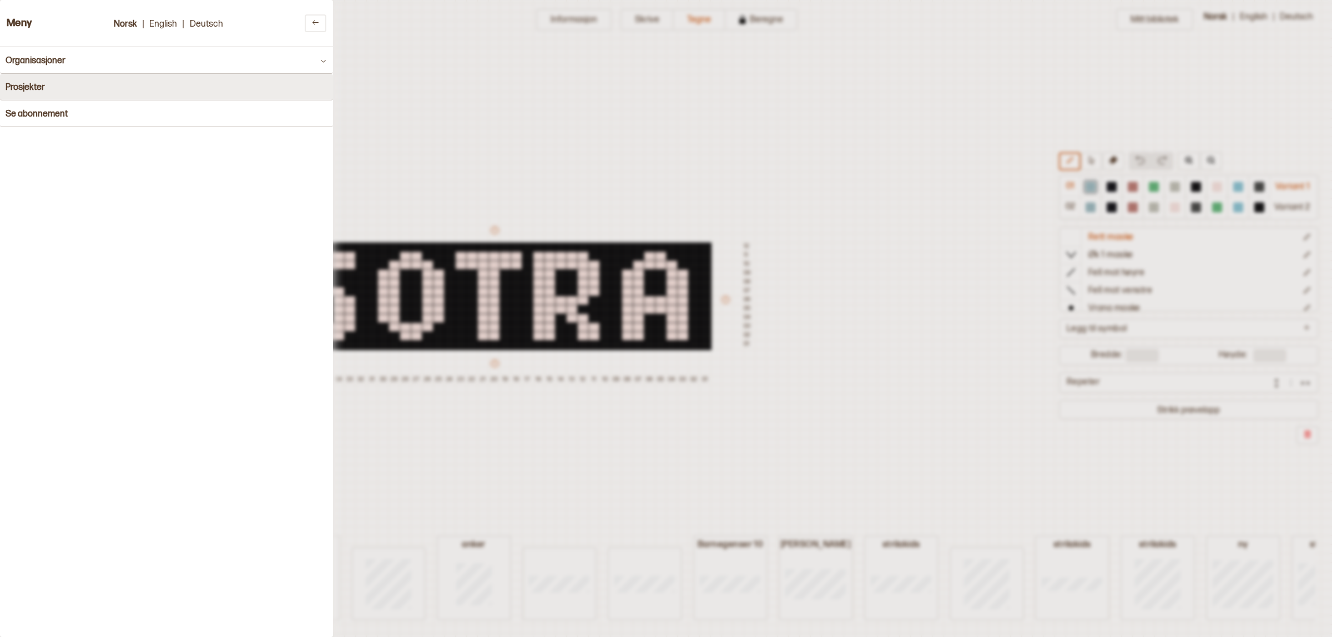
click at [79, 90] on button "Prosjekter" at bounding box center [166, 87] width 333 height 27
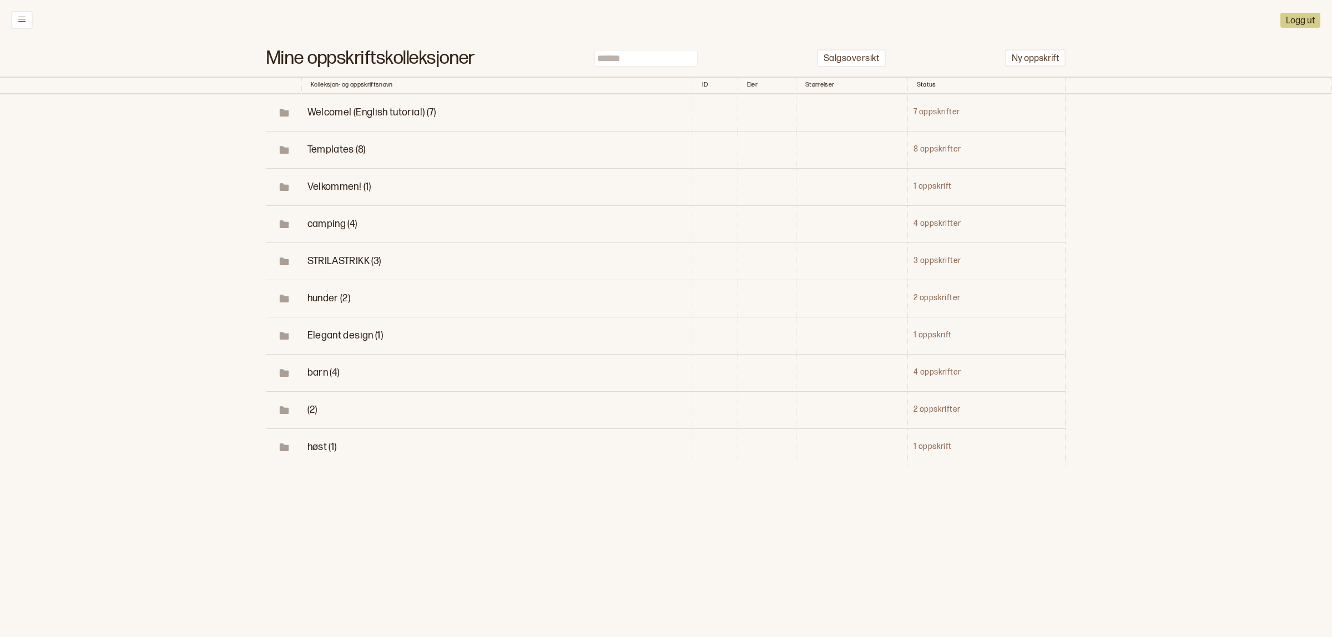
click at [306, 445] on td "høst (1)" at bounding box center [497, 447] width 391 height 37
click at [310, 448] on span "høst (1)" at bounding box center [322, 447] width 29 height 12
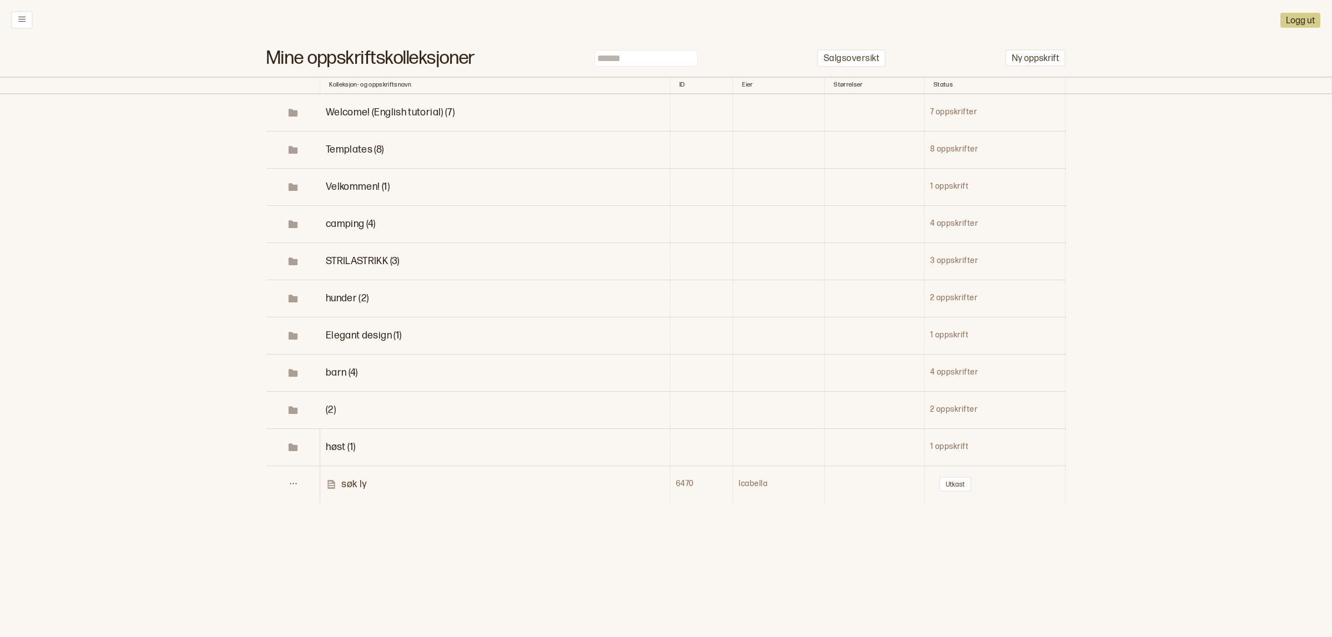
click at [336, 407] on span "(2)" at bounding box center [331, 410] width 10 height 12
click at [348, 485] on p "dame" at bounding box center [352, 484] width 26 height 13
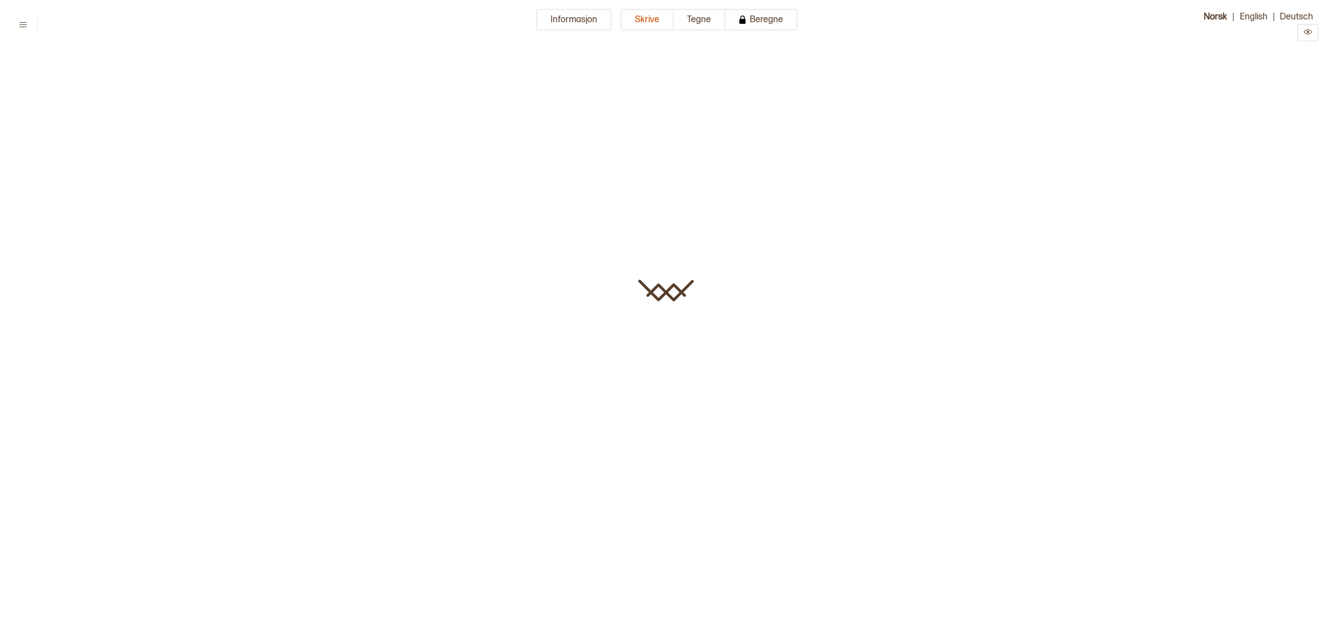
type input "****"
click at [714, 25] on button "Tegne" at bounding box center [700, 20] width 52 height 22
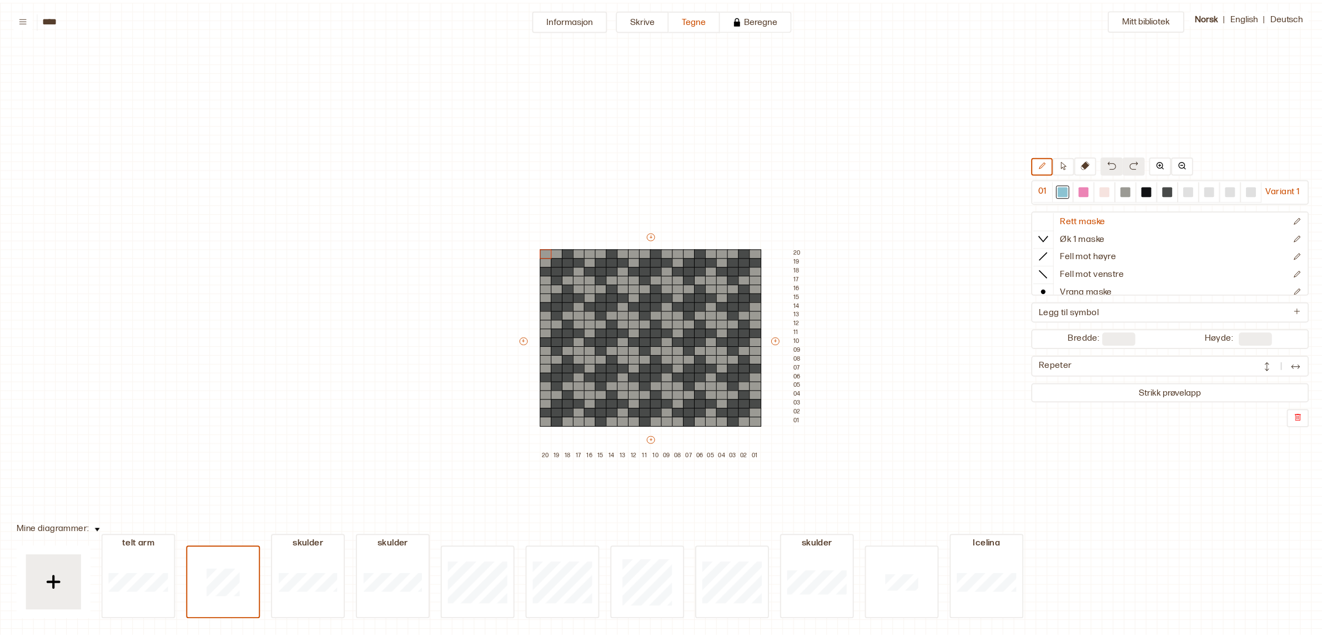
scroll to position [78, 61]
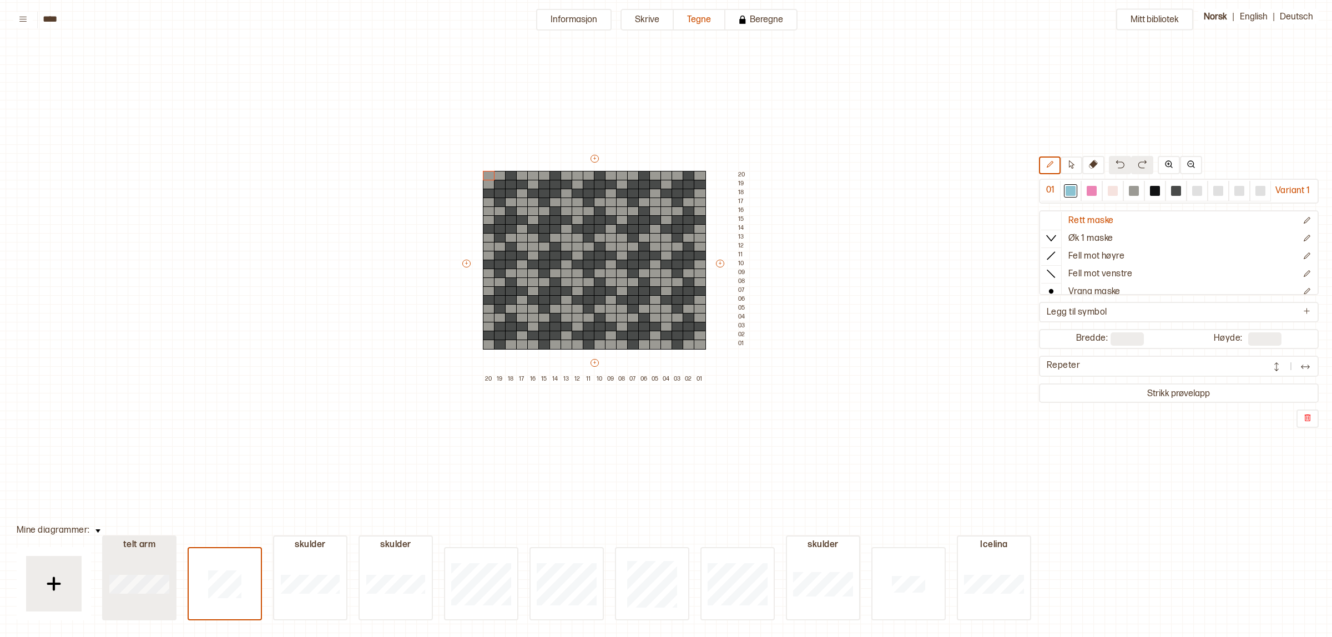
type input "**"
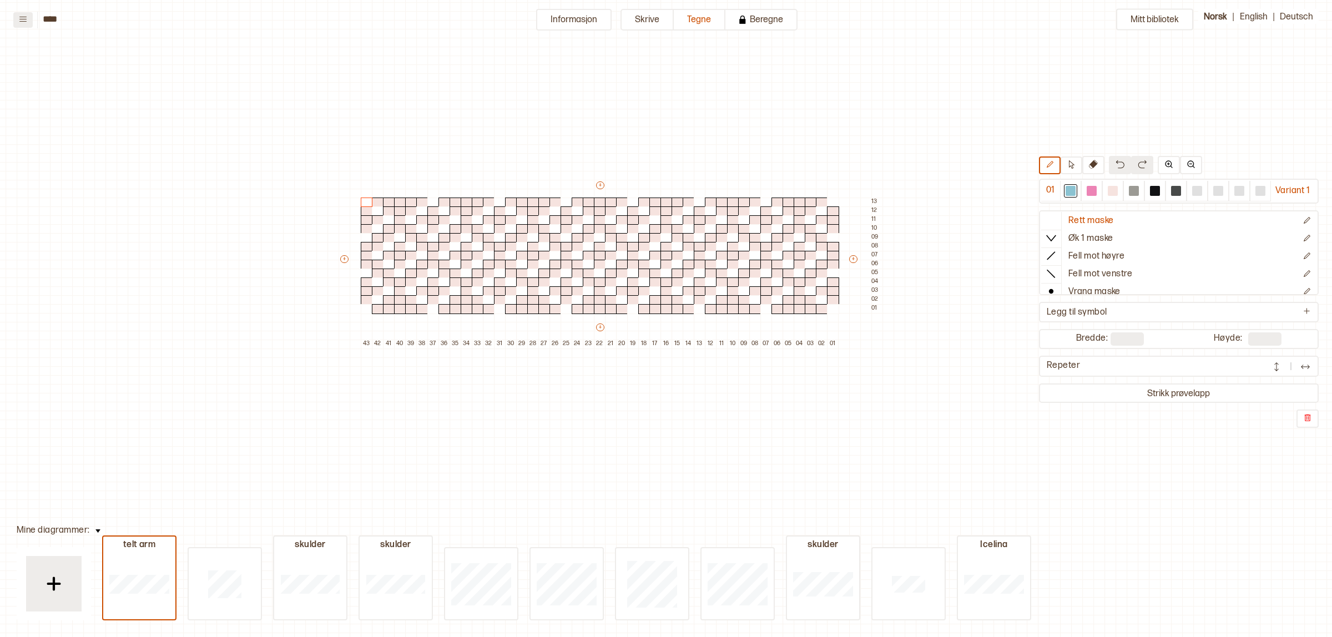
click at [25, 23] on button at bounding box center [22, 20] width 19 height 16
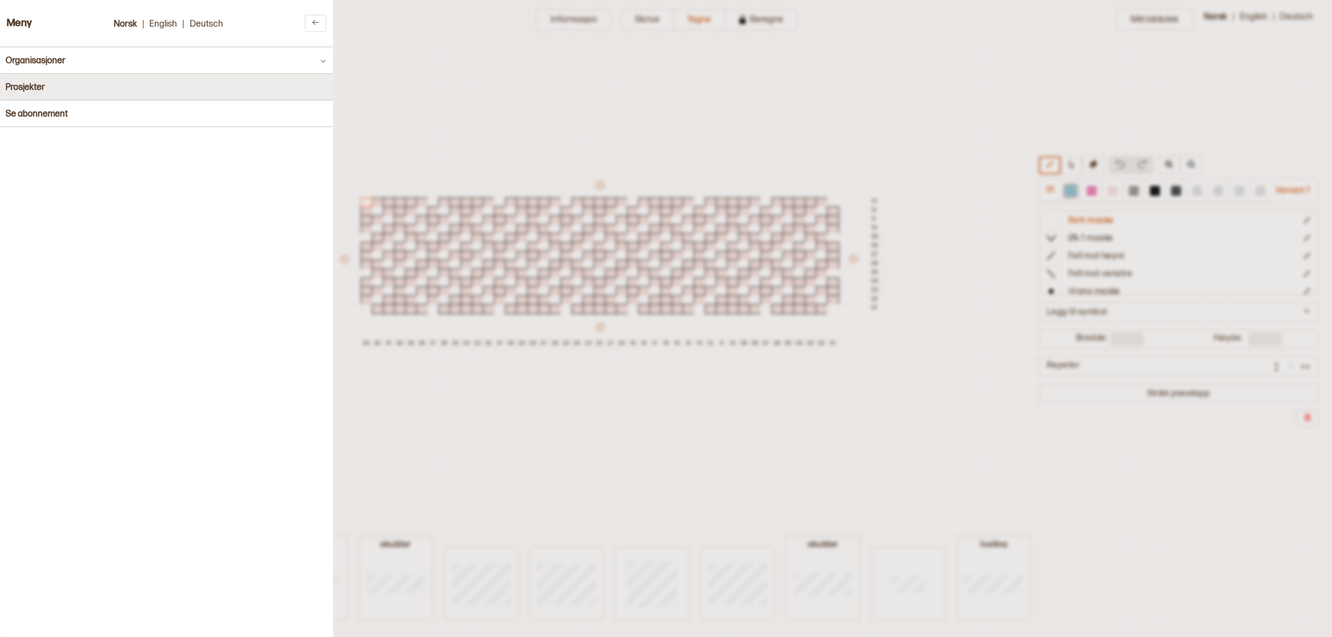
click at [93, 86] on button "Prosjekter" at bounding box center [166, 87] width 333 height 27
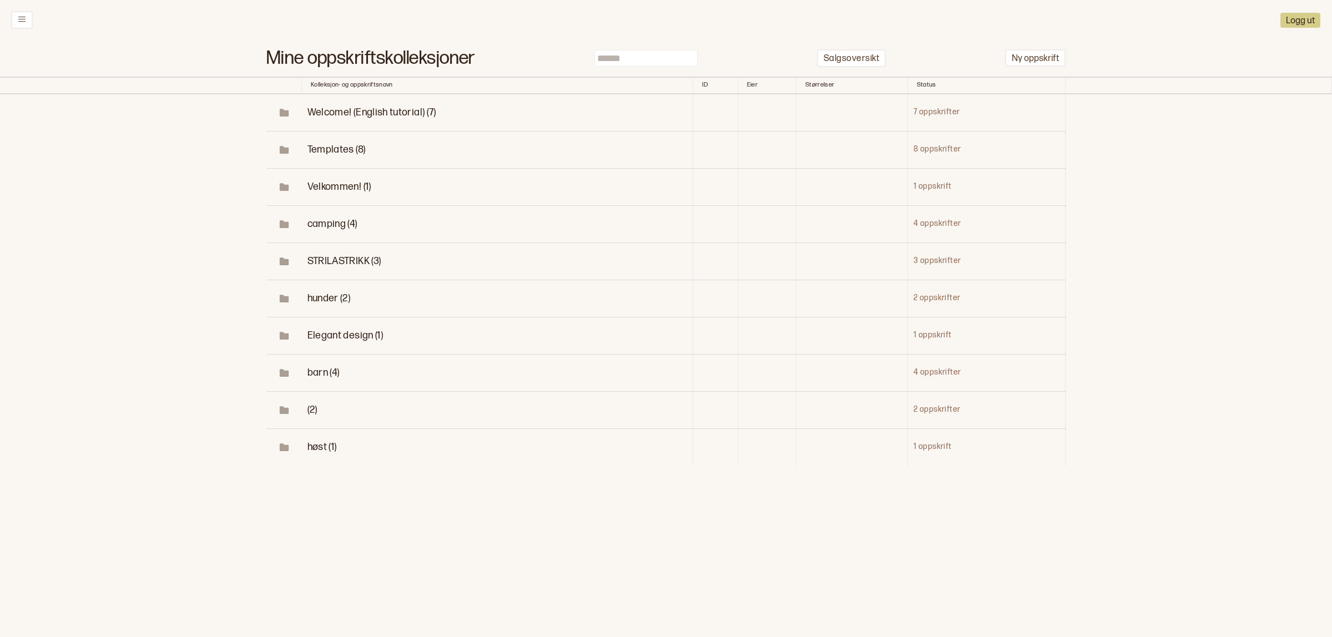
click at [302, 410] on td "(2)" at bounding box center [497, 409] width 391 height 37
click at [290, 415] on span at bounding box center [284, 410] width 34 height 11
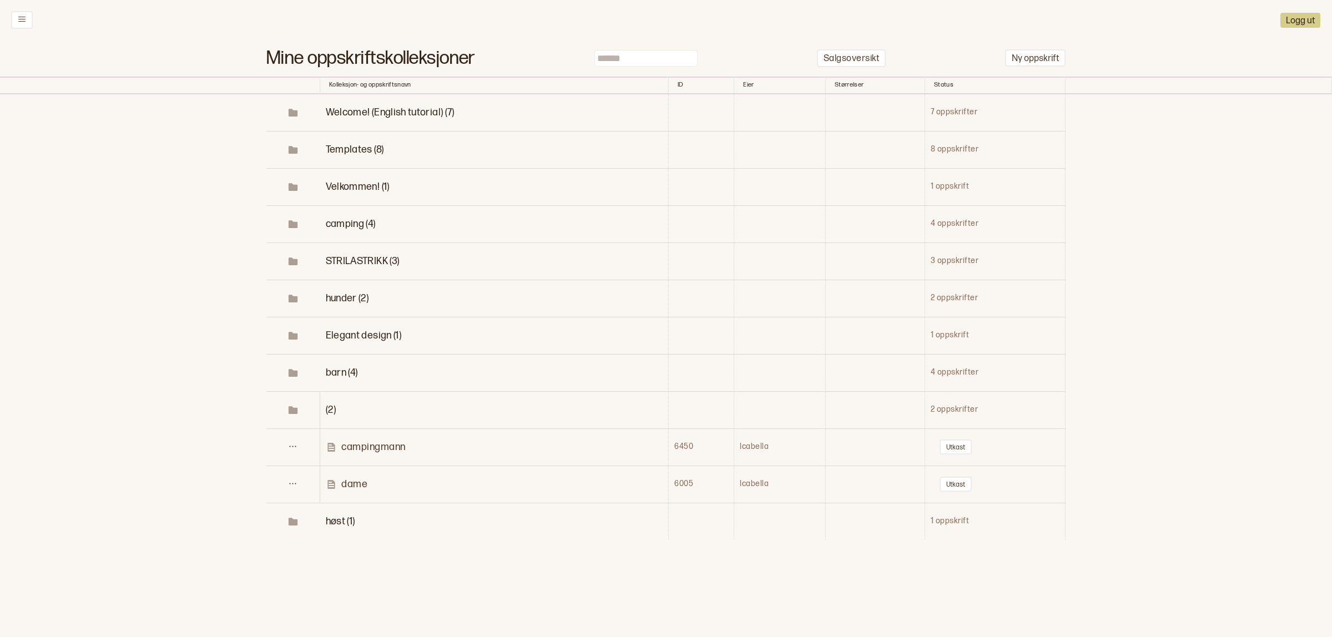
click at [374, 445] on p "campingmann" at bounding box center [373, 447] width 64 height 13
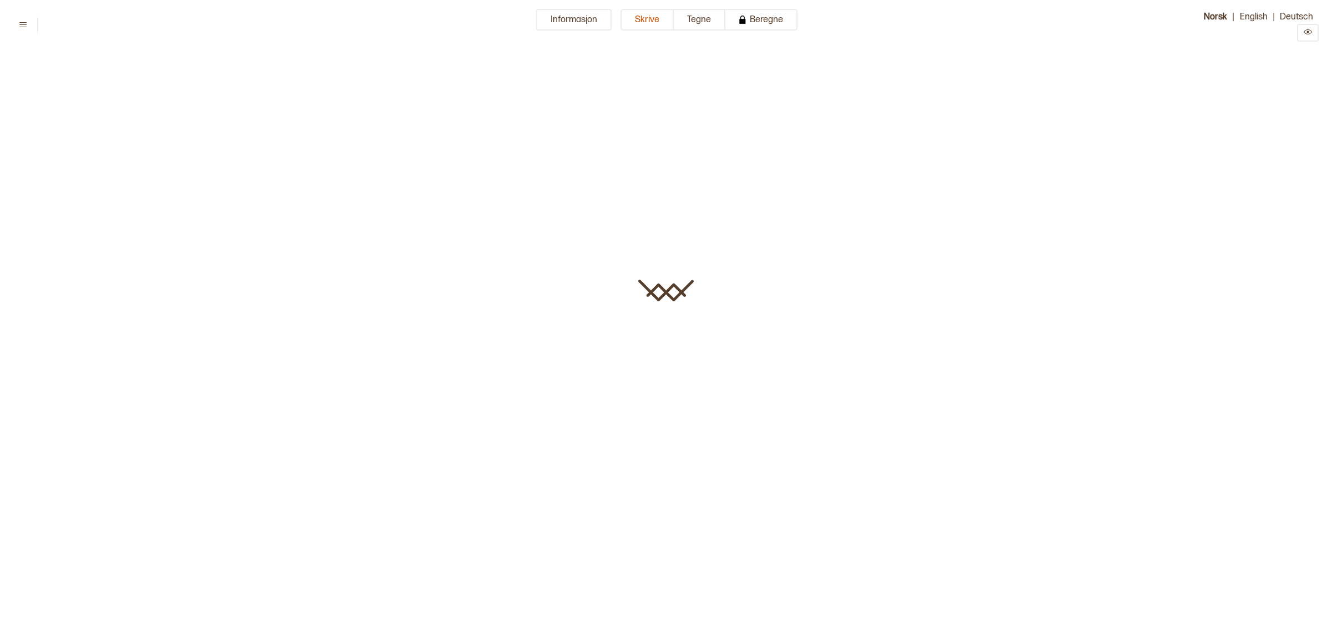
type input "**********"
click at [686, 18] on button "Tegne" at bounding box center [700, 20] width 52 height 22
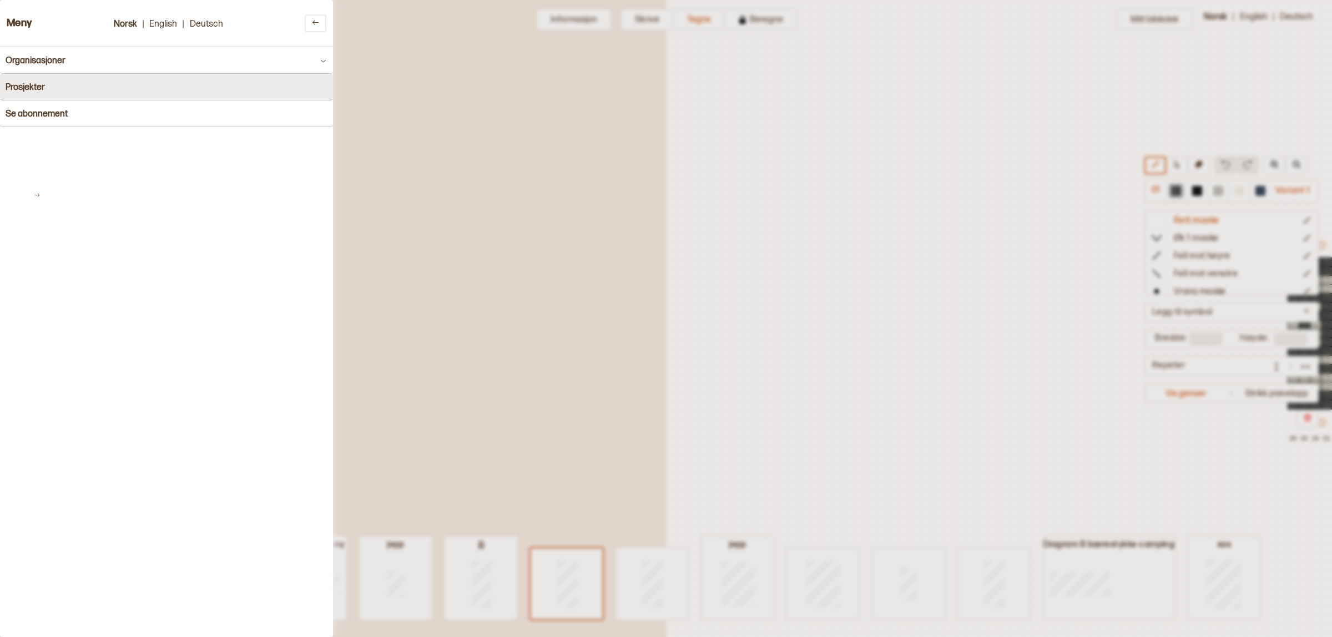
click at [60, 87] on button "Prosjekter" at bounding box center [166, 87] width 333 height 27
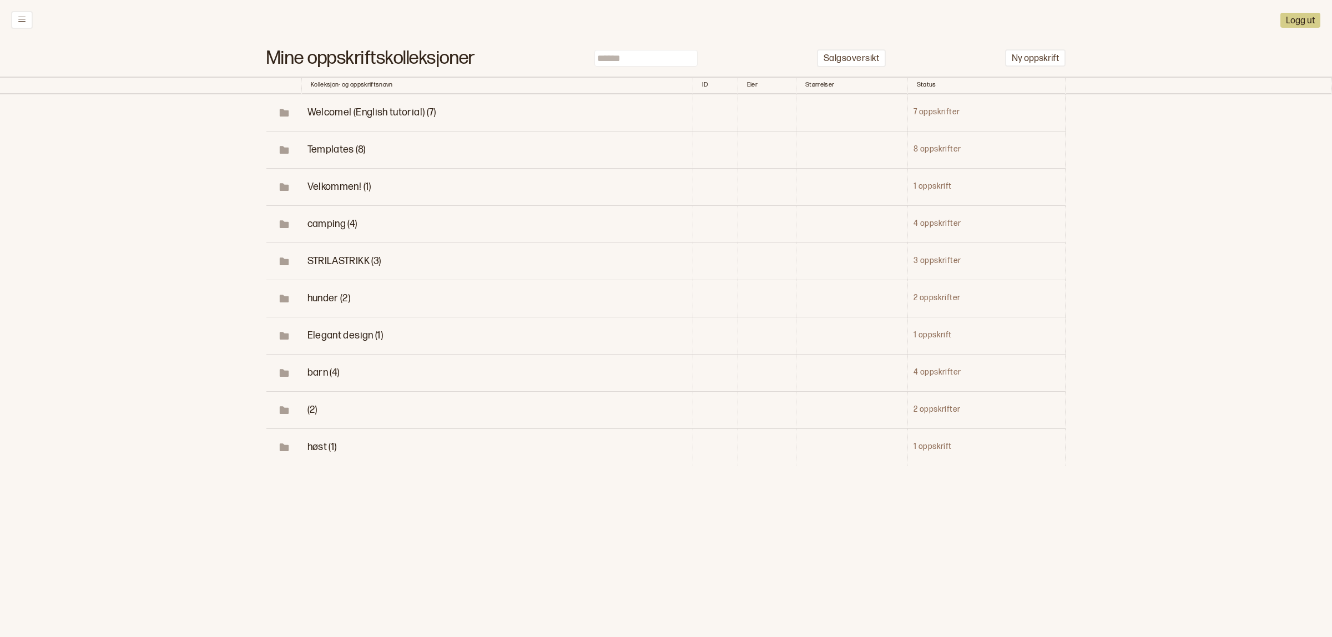
click at [347, 152] on span "Templates (8)" at bounding box center [337, 150] width 58 height 12
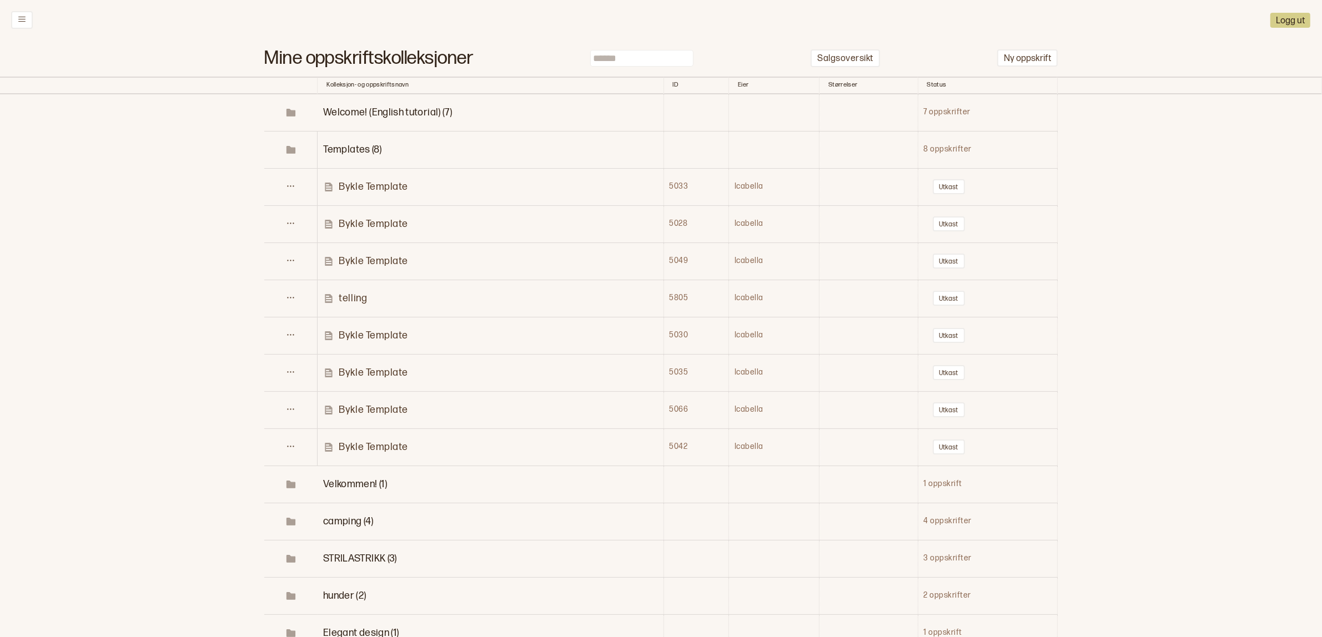
click at [365, 479] on span "Velkommen! (1)" at bounding box center [355, 485] width 64 height 12
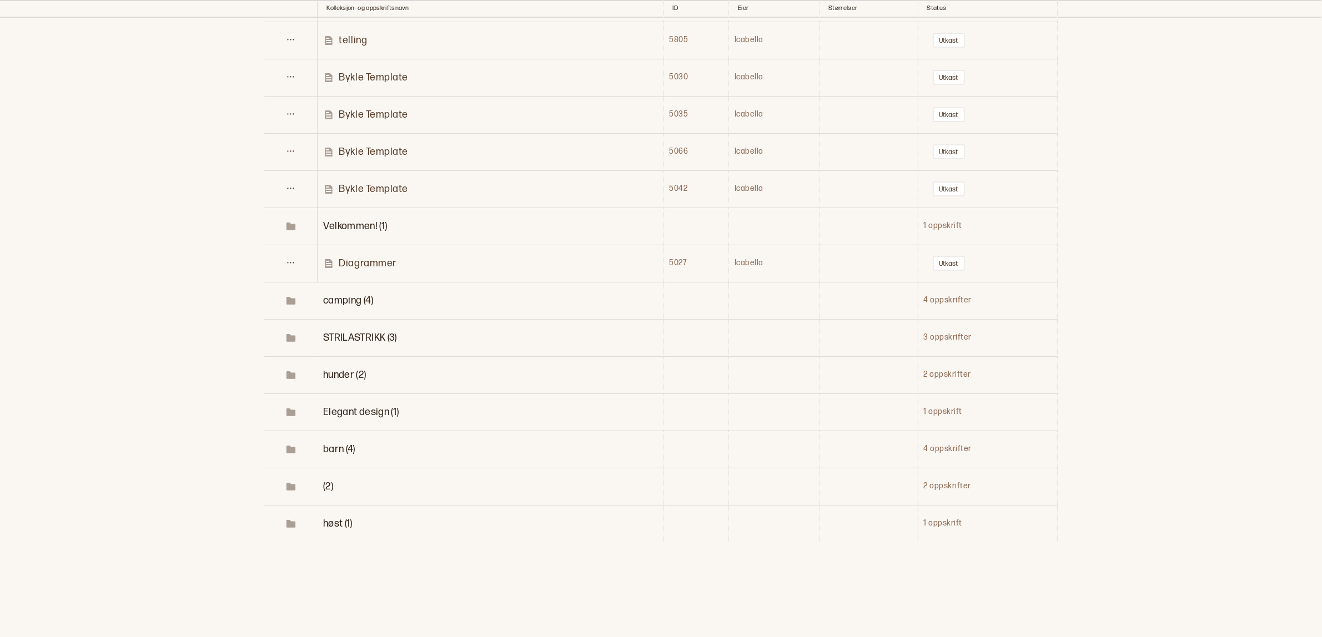
click at [354, 301] on span "camping (4)" at bounding box center [348, 301] width 50 height 12
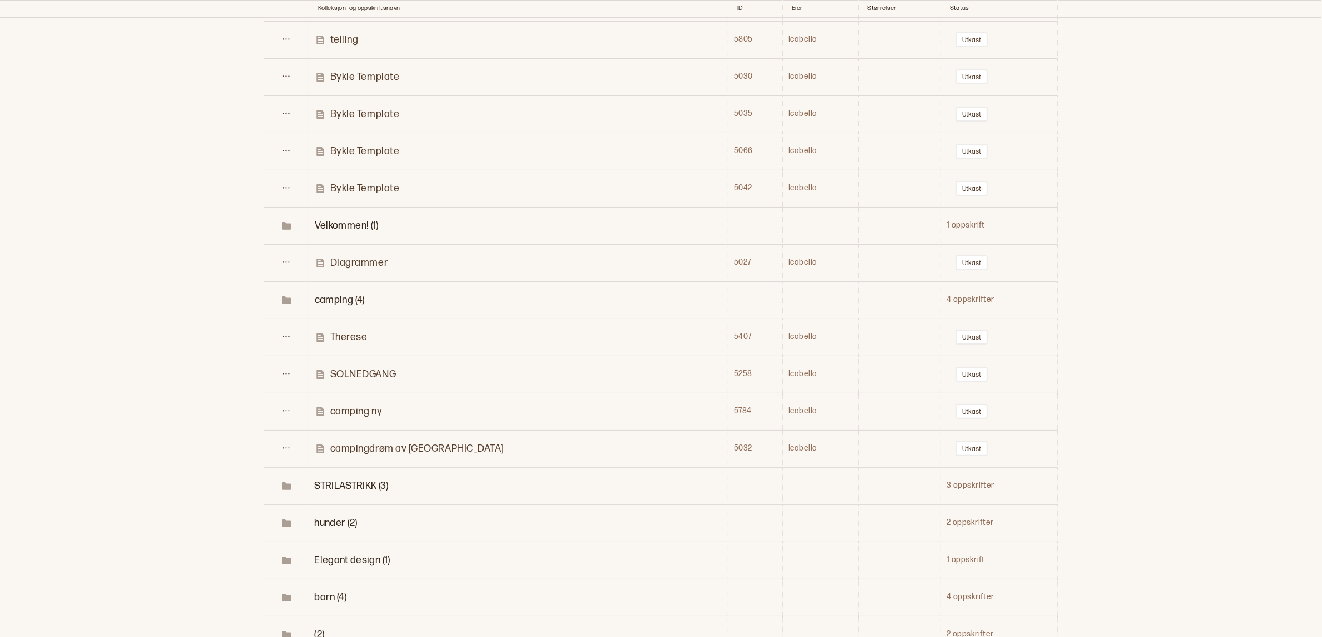
click at [387, 452] on p "campingdrøm av [GEOGRAPHIC_DATA]" at bounding box center [417, 448] width 174 height 13
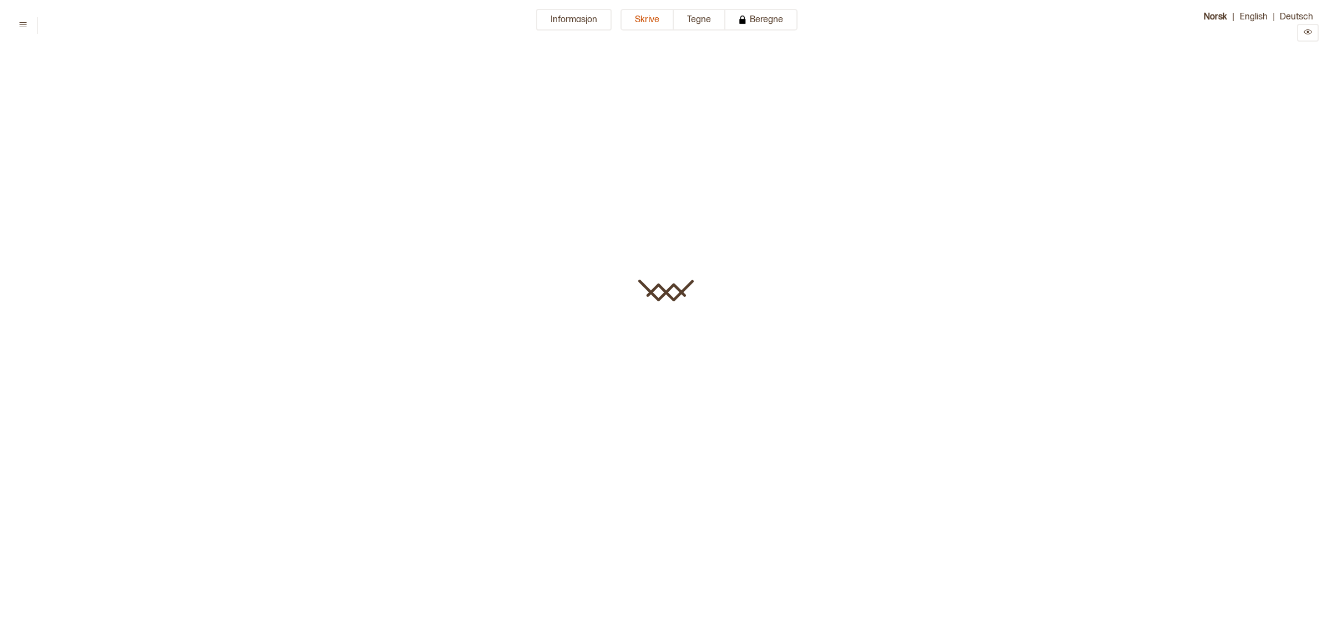
type input "**********"
click at [684, 16] on button "Tegne" at bounding box center [700, 20] width 52 height 22
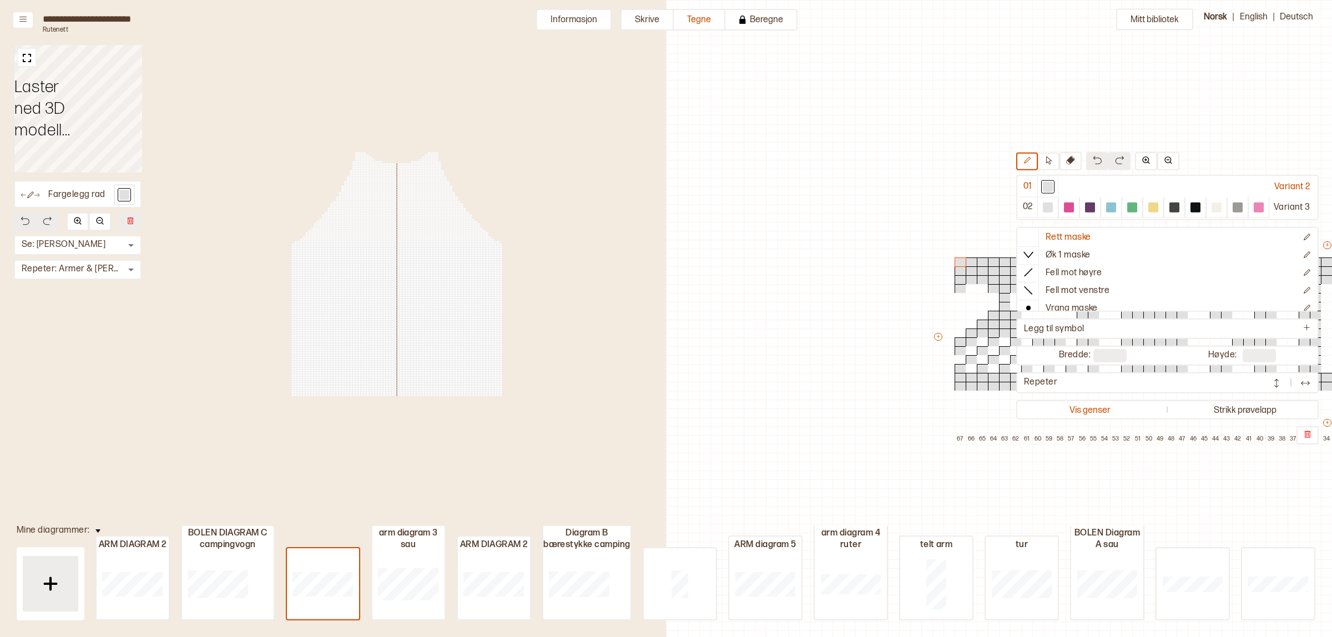
scroll to position [28, 656]
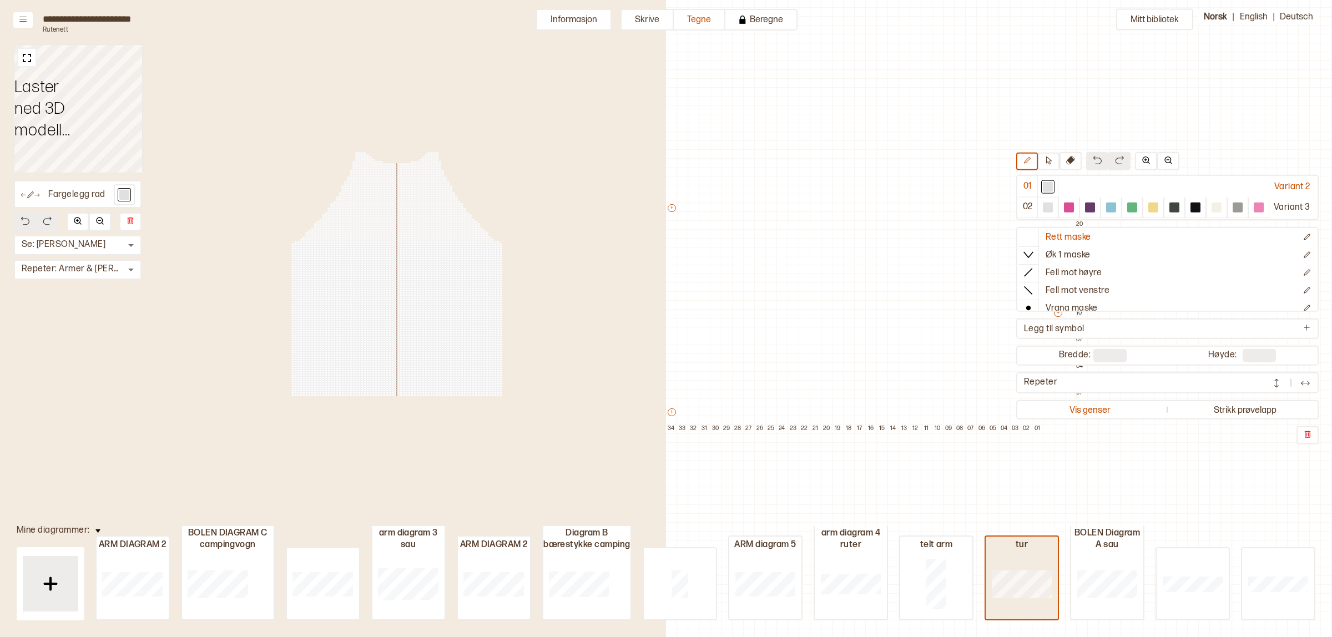
type input "**"
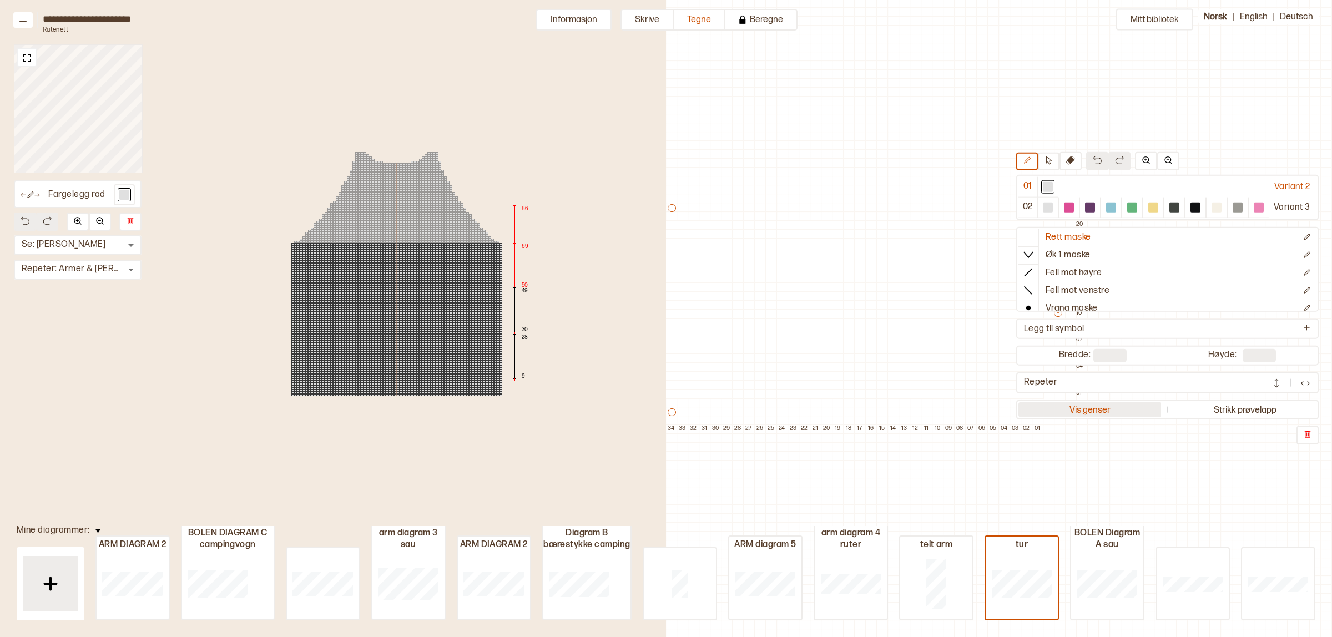
click at [1108, 409] on button "Vis genser" at bounding box center [1090, 409] width 143 height 15
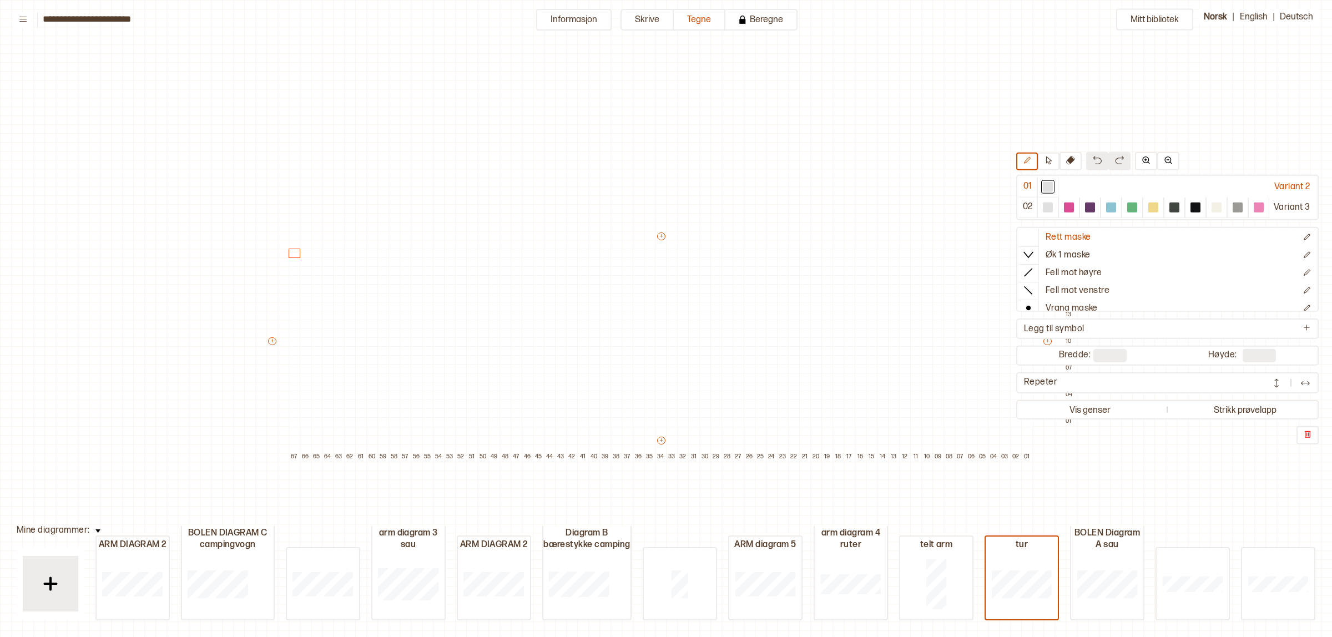
scroll to position [33, 11]
click at [1280, 204] on div "Variant 3" at bounding box center [1293, 207] width 47 height 21
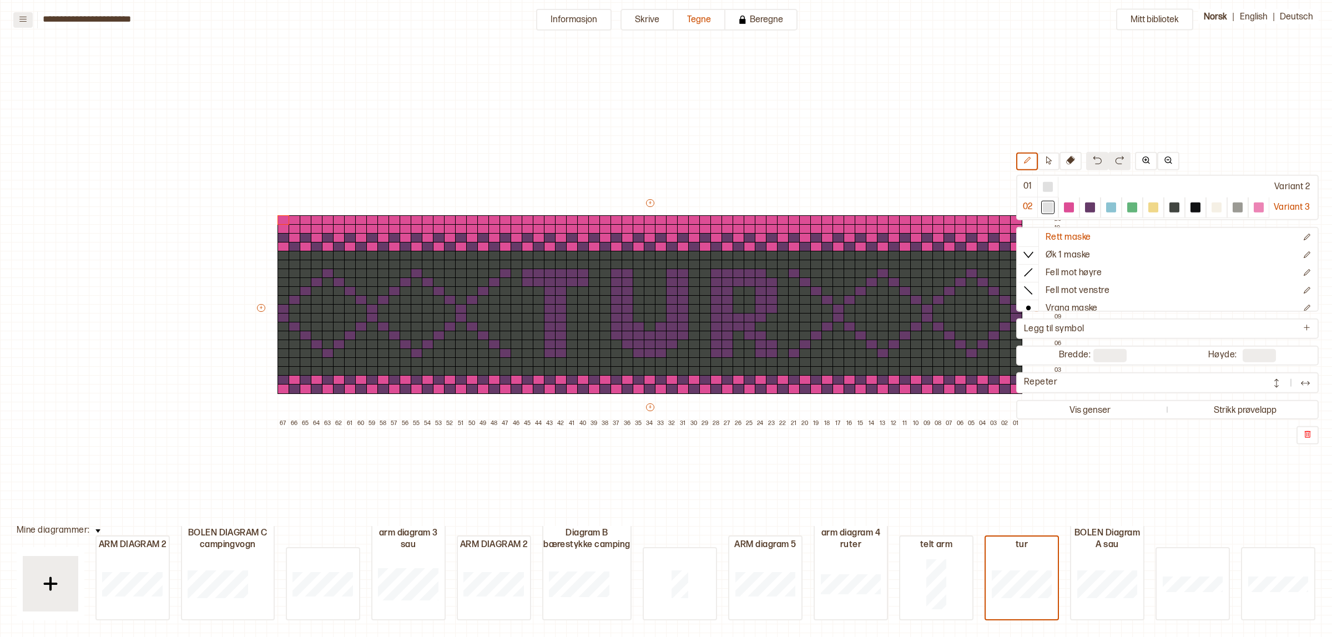
click at [27, 21] on icon at bounding box center [23, 19] width 8 height 8
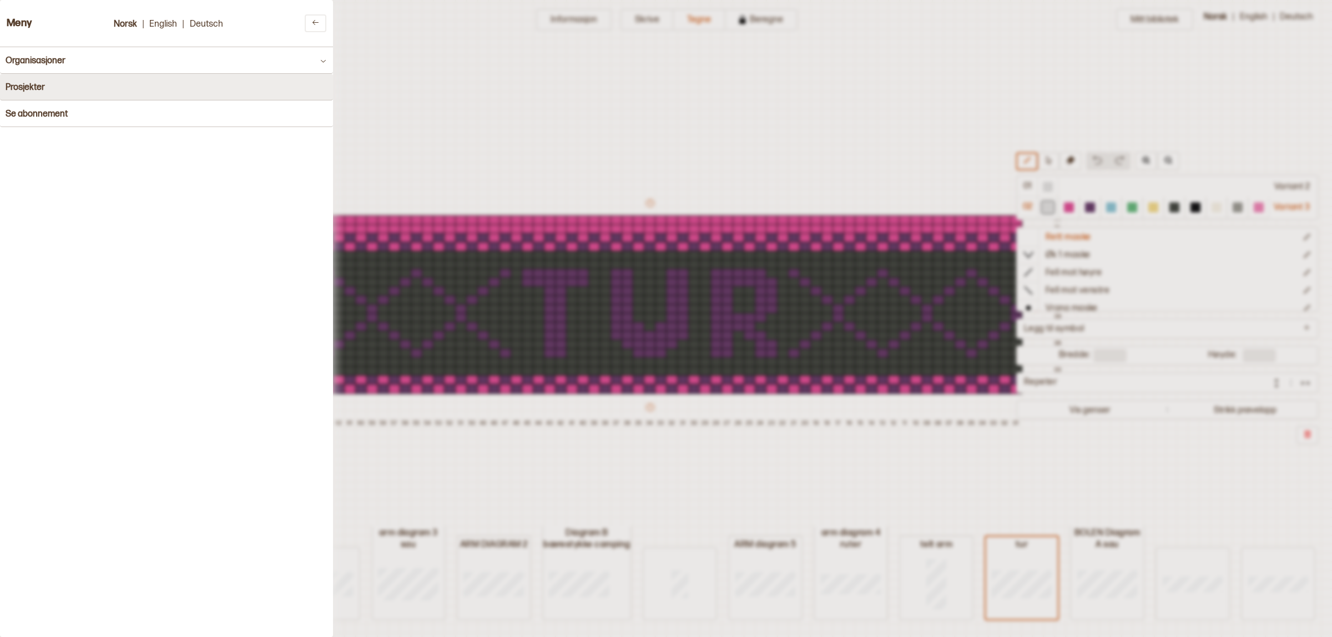
click at [82, 82] on button "Prosjekter" at bounding box center [166, 87] width 333 height 27
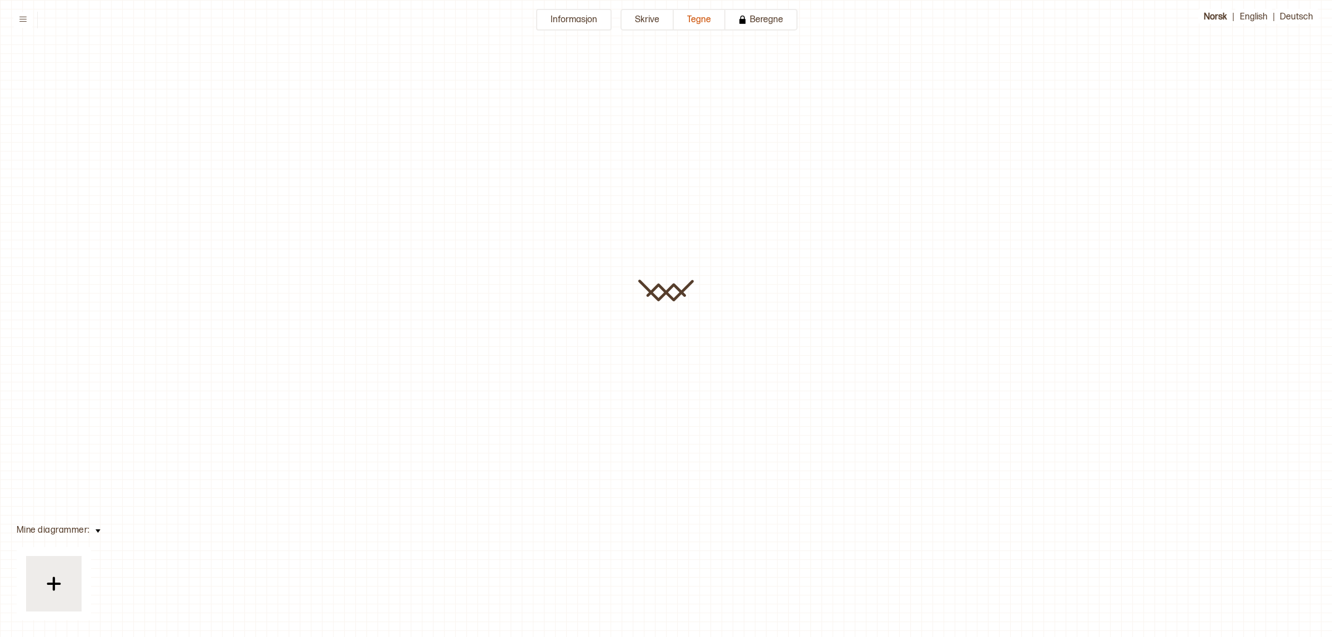
click at [21, 21] on icon at bounding box center [23, 19] width 8 height 8
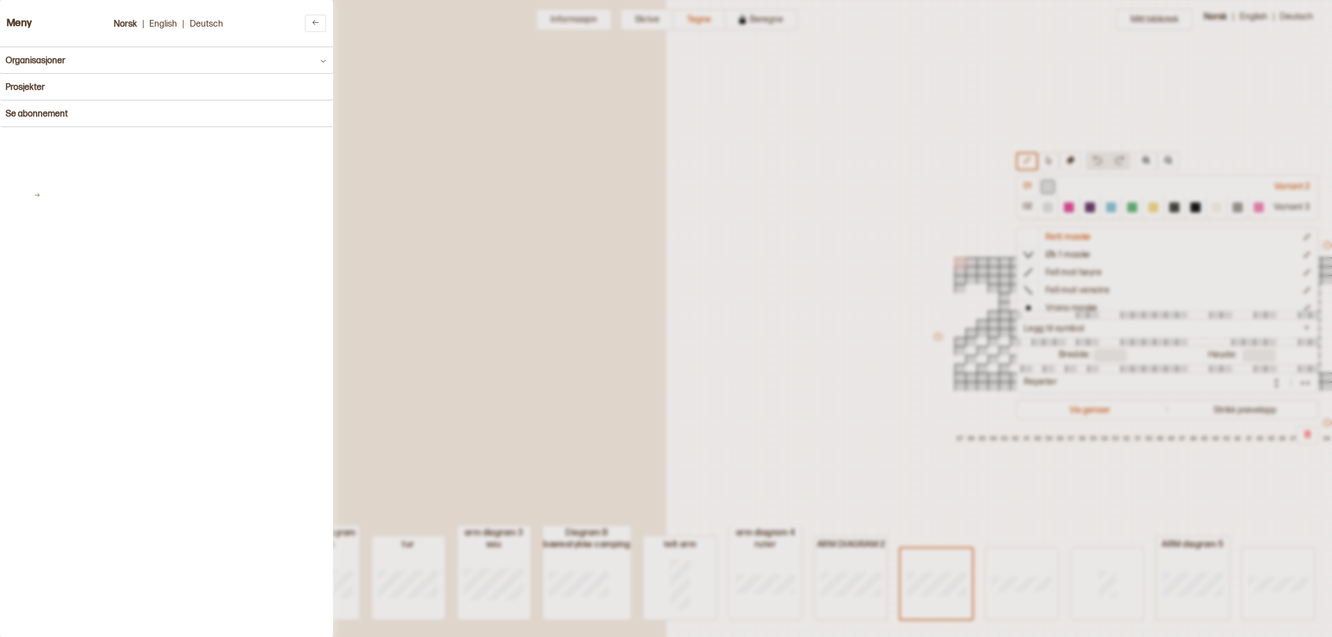
type input "**********"
type input "*******"
type input "**********"
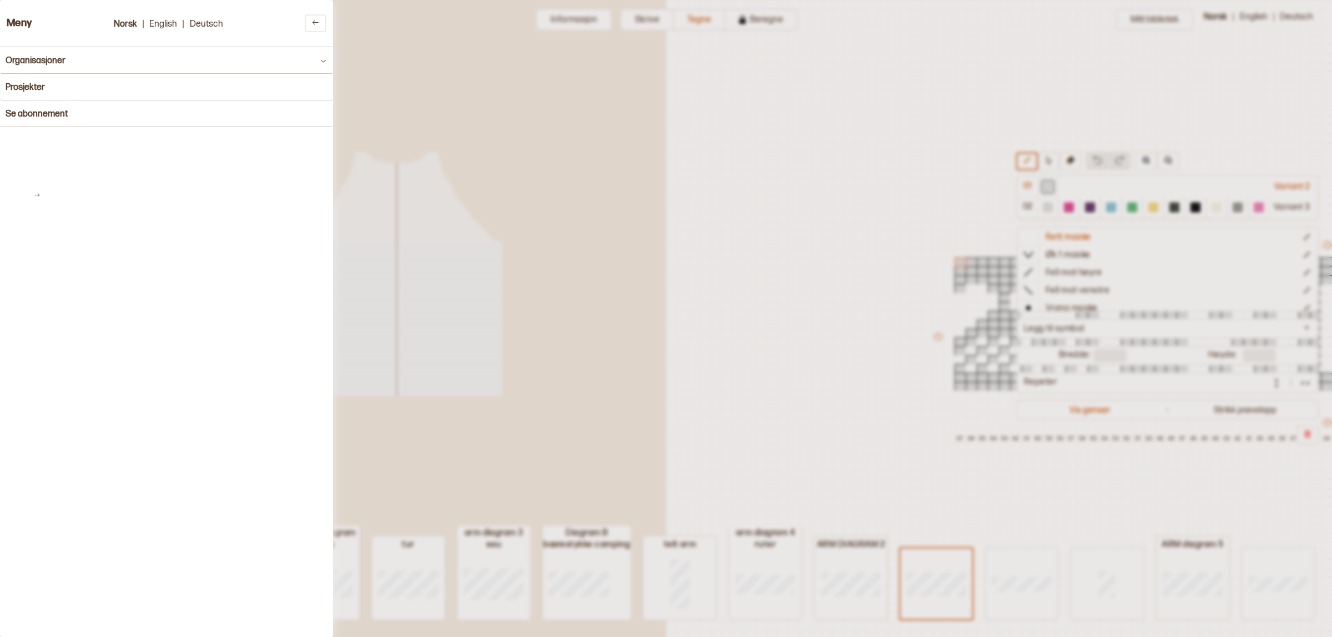
click at [954, 135] on div at bounding box center [666, 318] width 1332 height 637
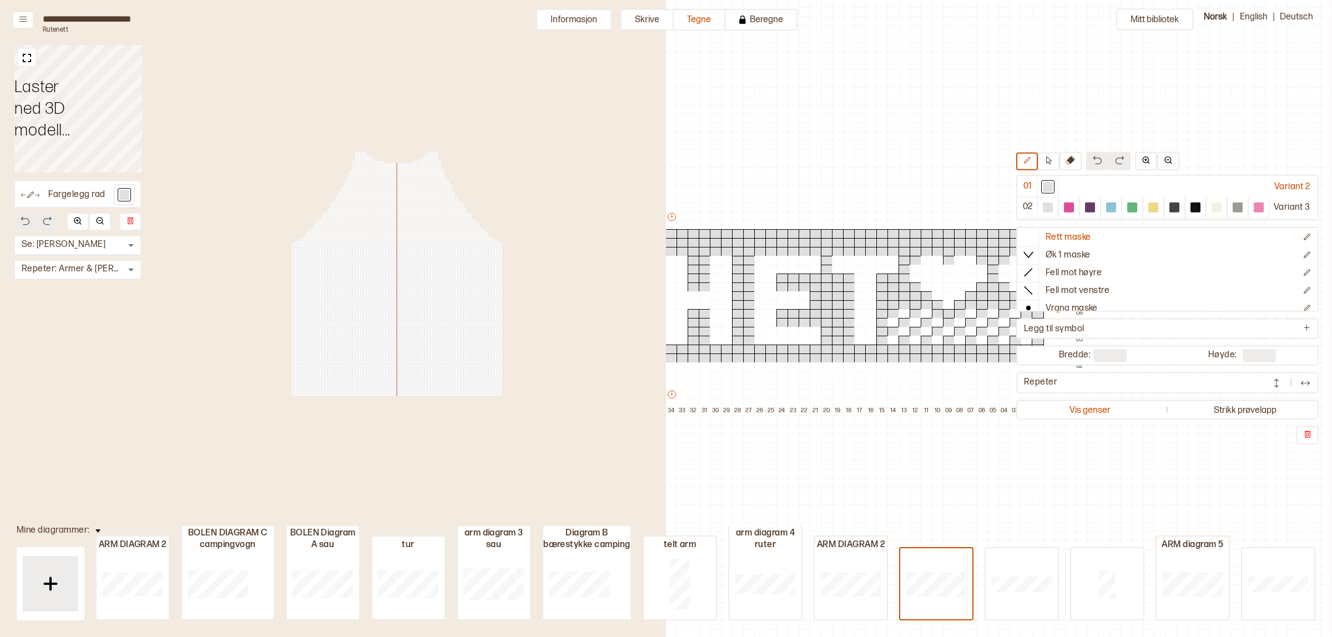
click at [1291, 206] on div "Variant 3" at bounding box center [1293, 207] width 47 height 21
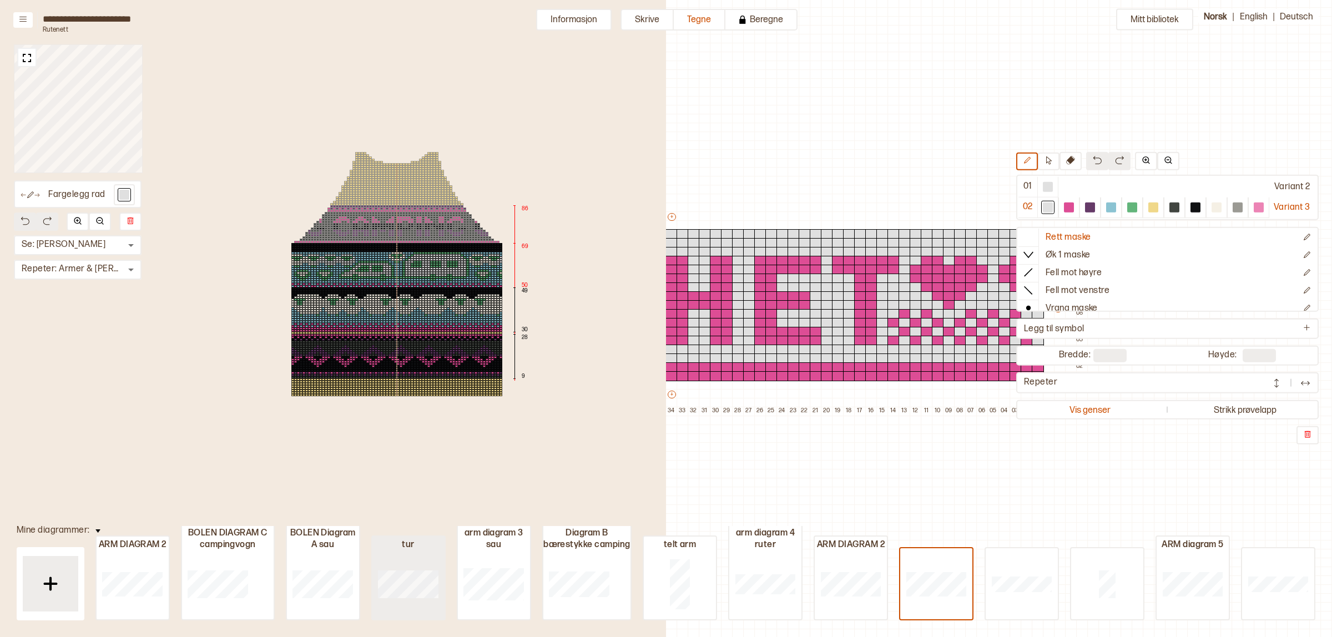
click at [417, 570] on div at bounding box center [409, 583] width 72 height 71
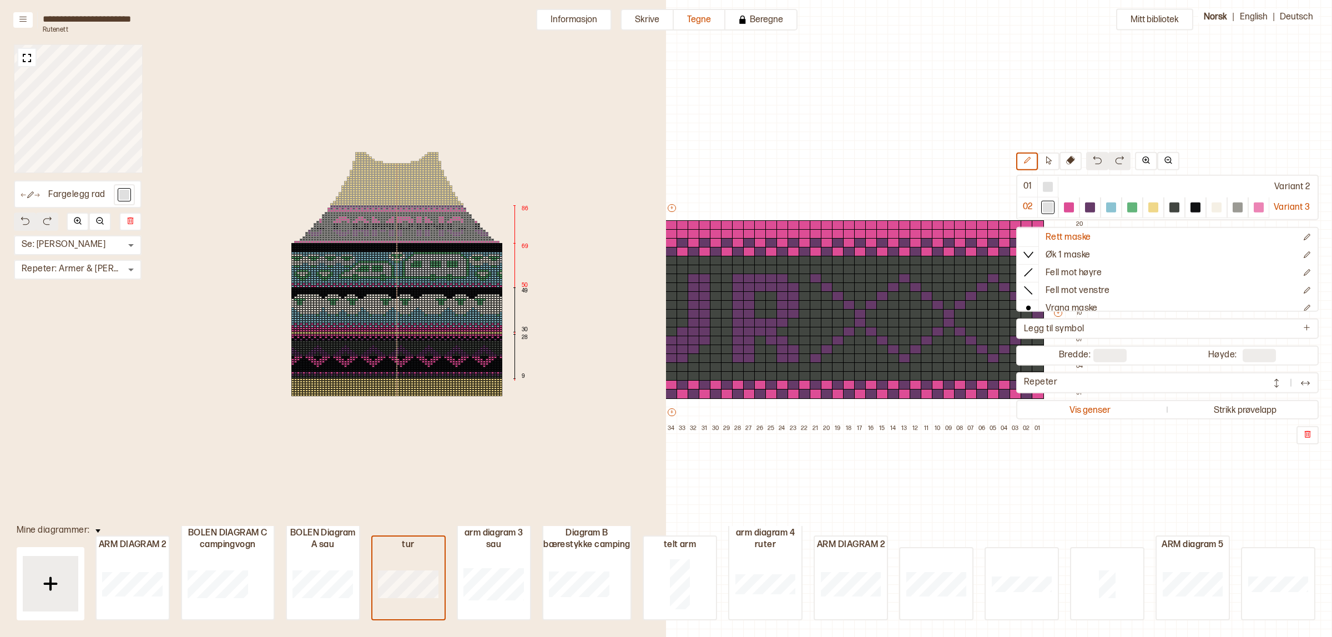
type input "**"
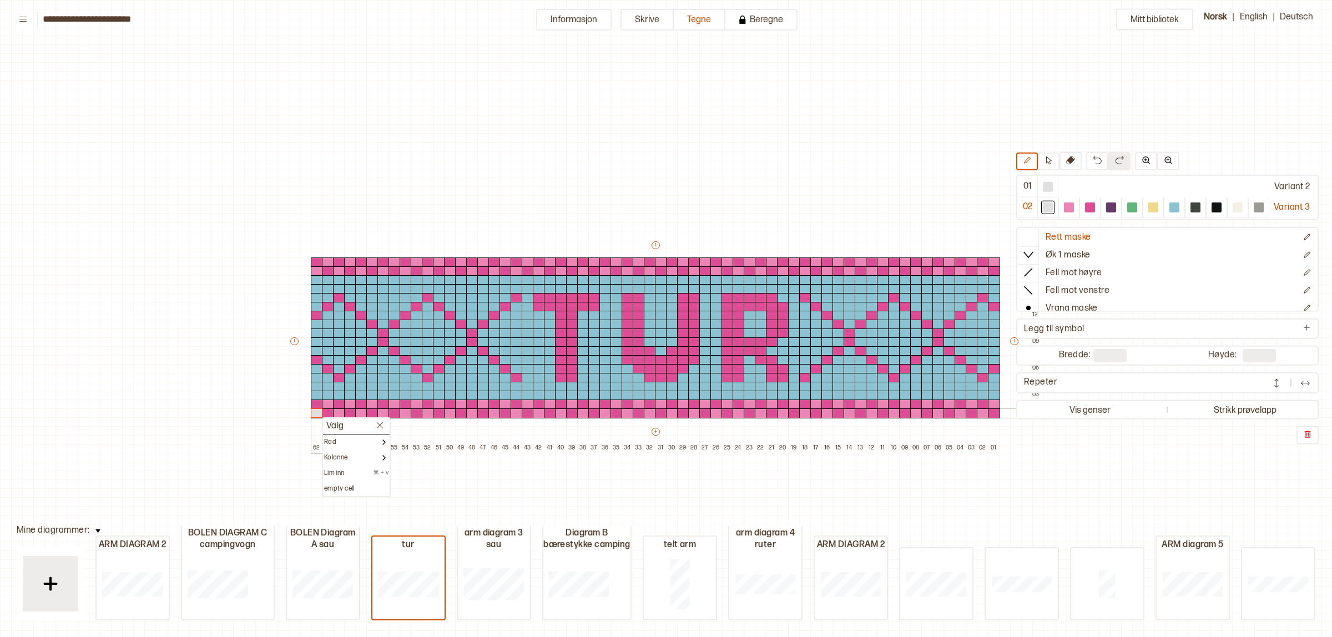
scroll to position [33, 153]
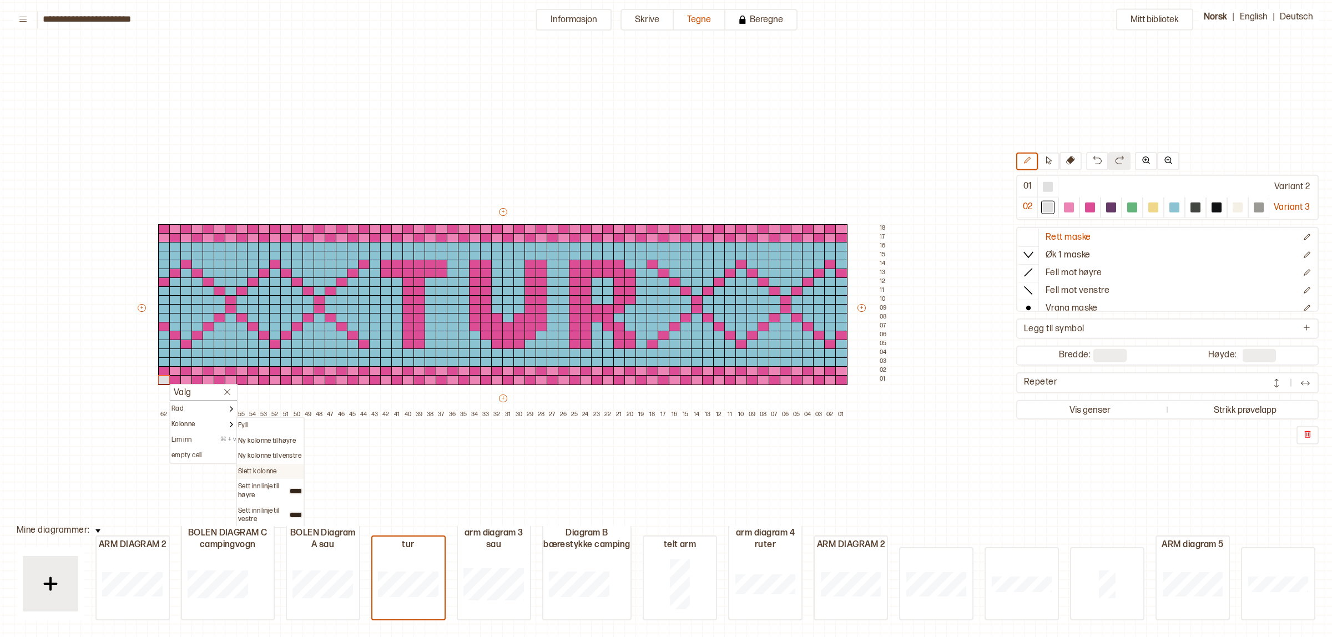
click at [263, 470] on p "Slett kolonne" at bounding box center [257, 471] width 39 height 9
click at [274, 467] on p "Slett kolonne" at bounding box center [268, 471] width 39 height 9
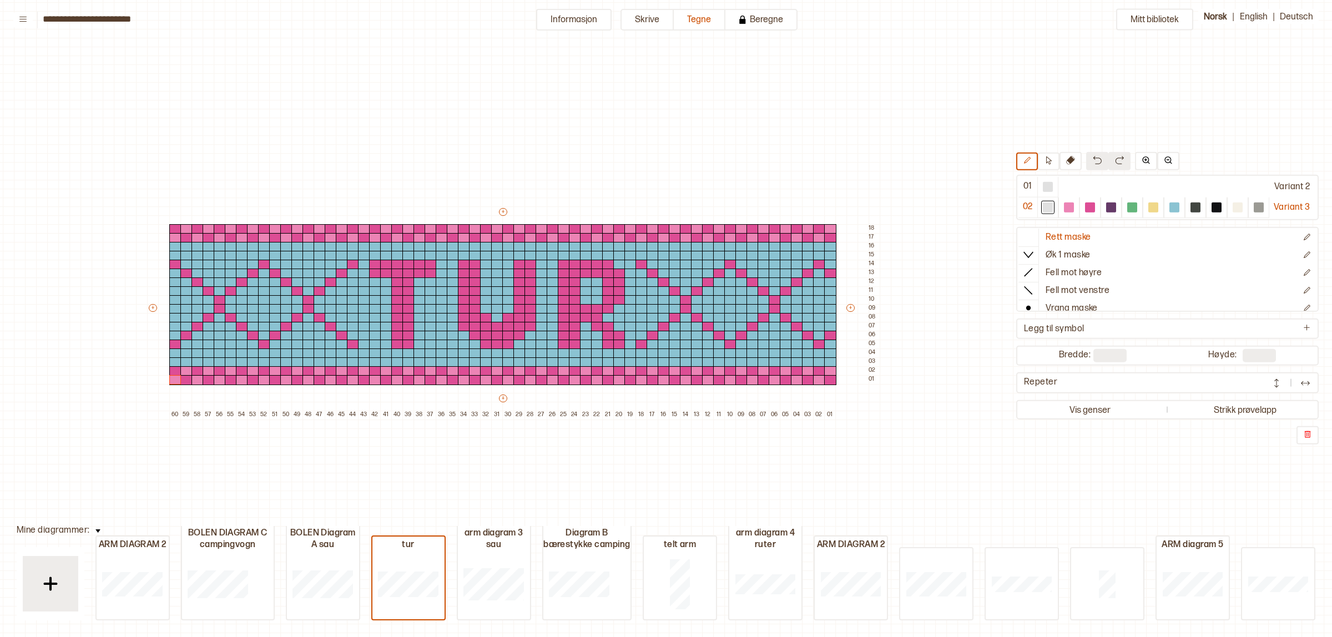
click at [1094, 163] on img at bounding box center [1097, 159] width 9 height 9
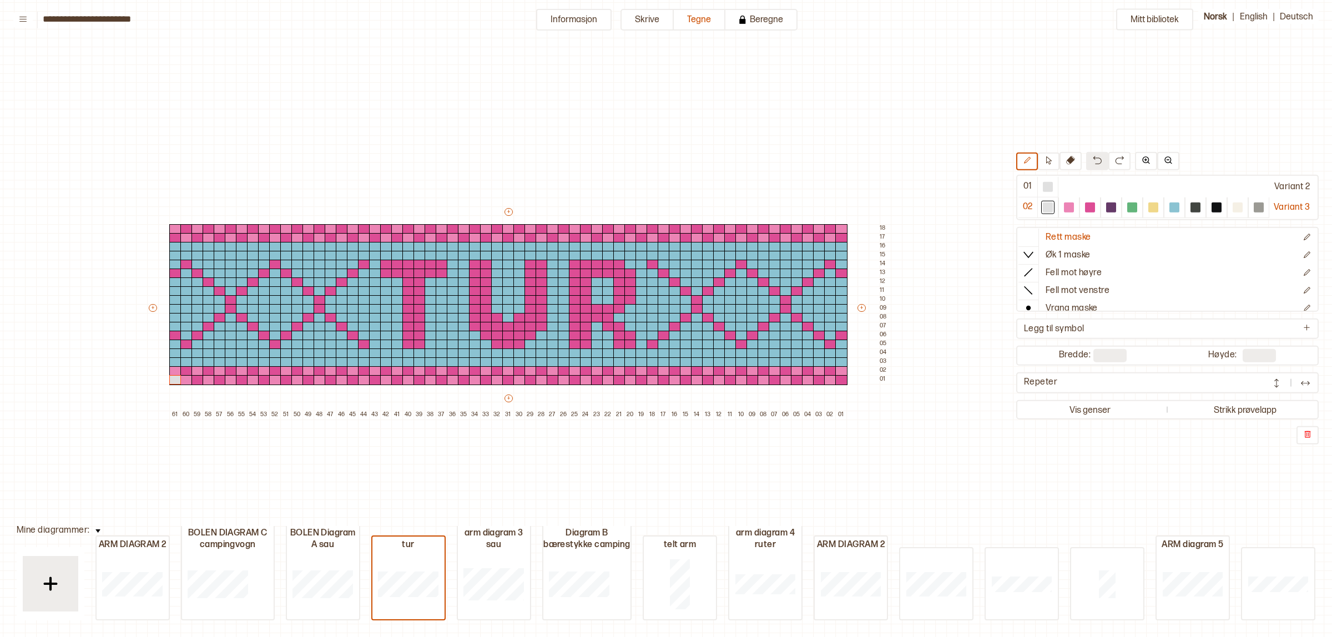
click at [1094, 163] on img at bounding box center [1097, 159] width 9 height 9
click at [1064, 209] on div at bounding box center [1069, 207] width 10 height 10
click at [167, 384] on div at bounding box center [164, 380] width 12 height 10
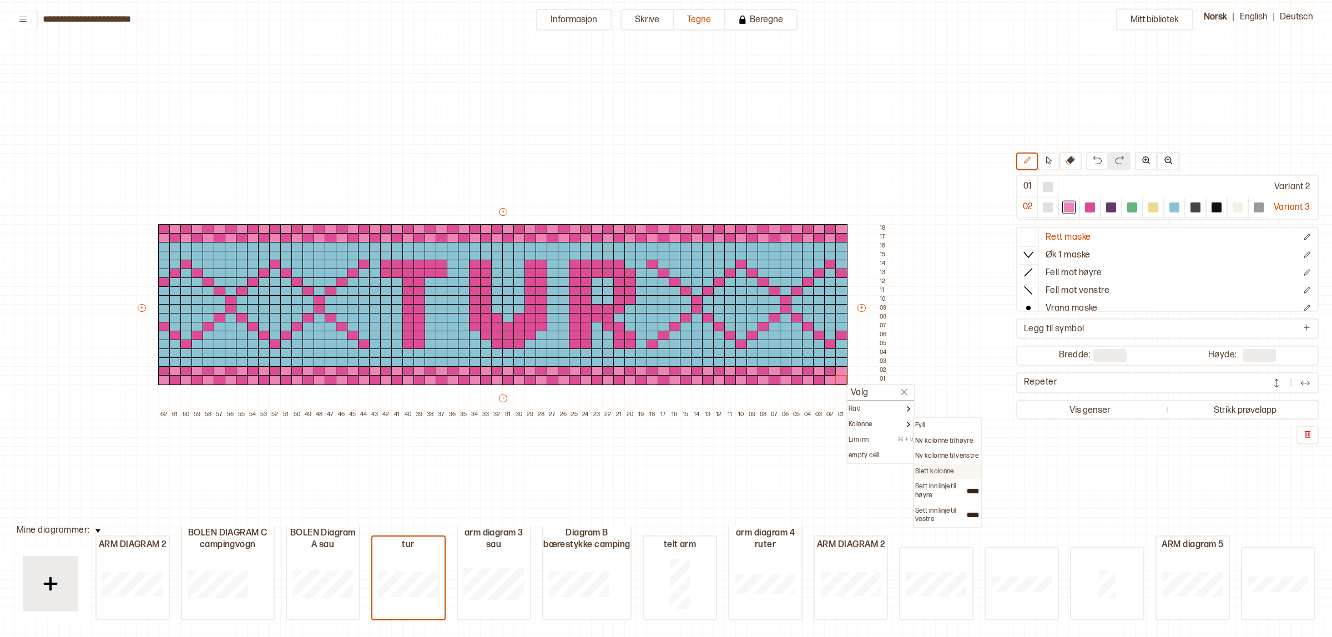
click at [928, 470] on p "Slett kolonne" at bounding box center [934, 471] width 39 height 9
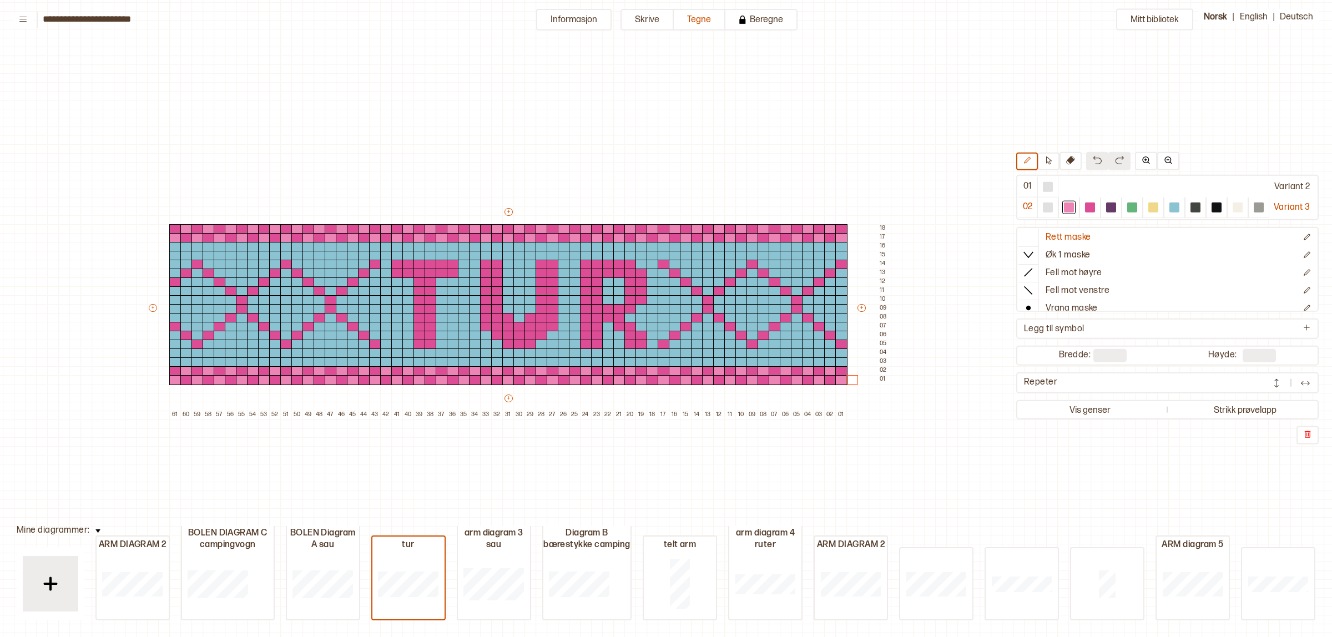
click at [1093, 160] on img at bounding box center [1097, 159] width 9 height 9
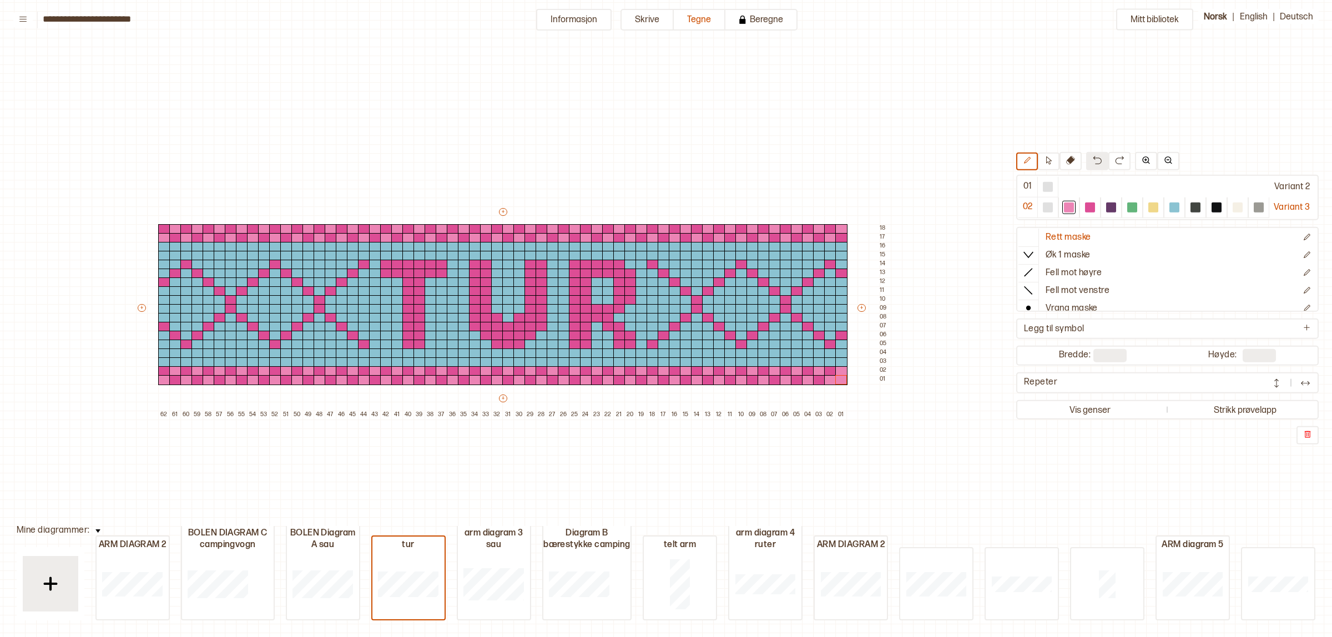
click at [1093, 160] on img at bounding box center [1097, 159] width 9 height 9
click at [264, 468] on p "Slett kolonne" at bounding box center [257, 471] width 39 height 9
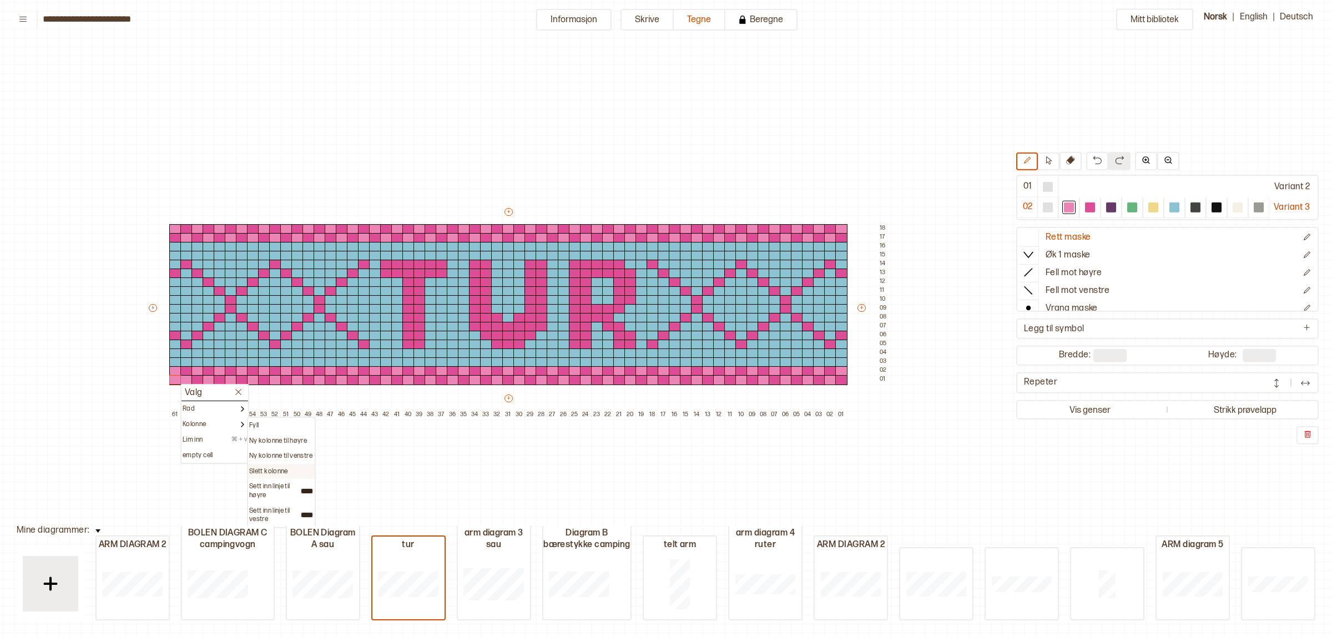
click at [290, 470] on div "Slett kolonne" at bounding box center [281, 471] width 64 height 9
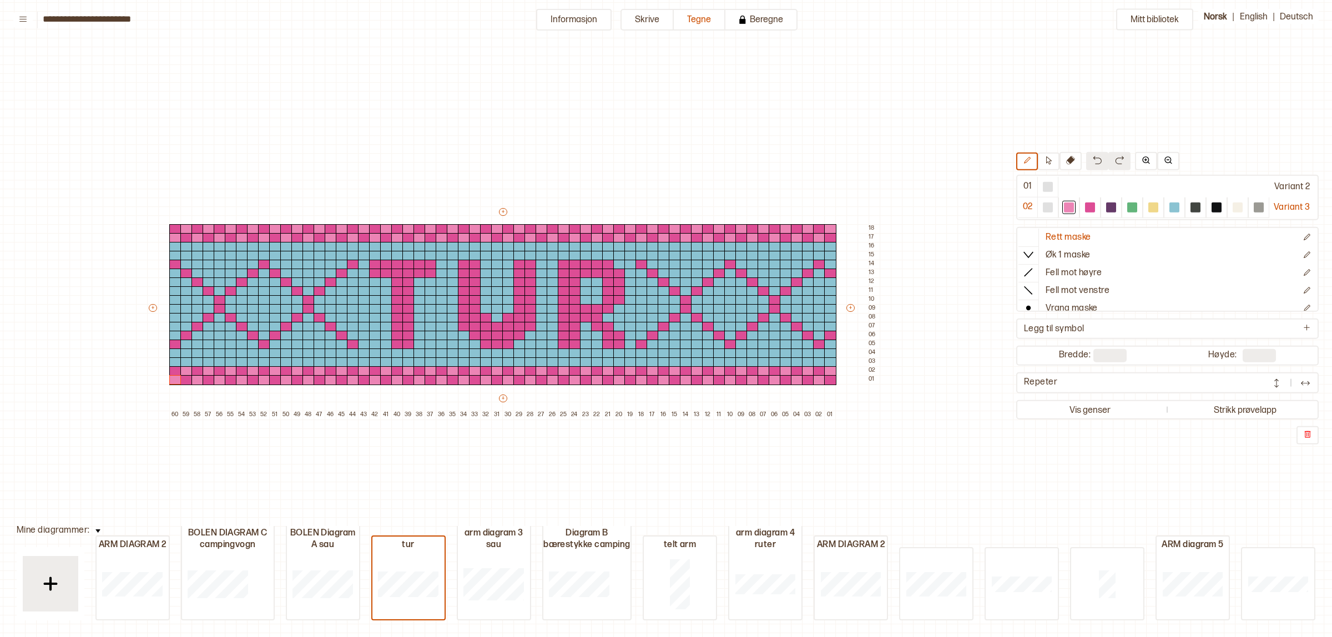
click at [1093, 160] on img at bounding box center [1097, 159] width 9 height 9
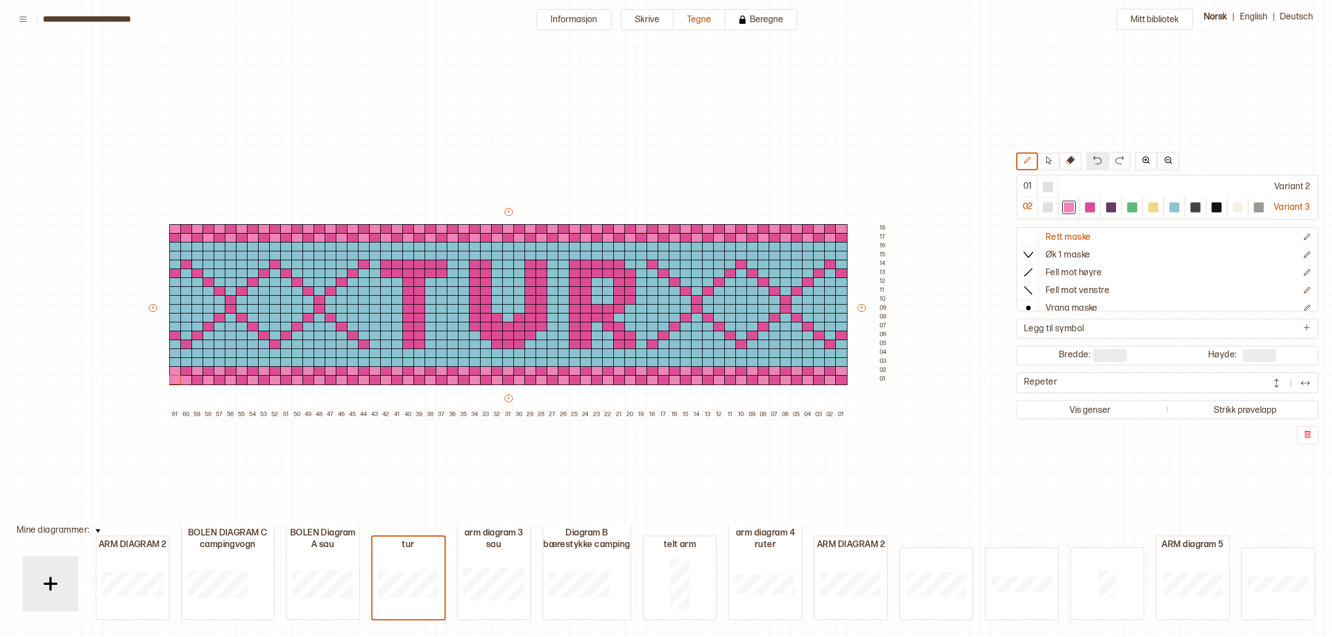
click at [1093, 160] on img at bounding box center [1097, 159] width 9 height 9
click at [933, 471] on p "Slett kolonne" at bounding box center [934, 471] width 39 height 9
type input "**"
click at [839, 93] on div "Mitt bibliotek 01 Variant 2 02 Variant 3 Rett maske Øk 1 maske Fell mot høyre F…" at bounding box center [1179, 604] width 2665 height 1275
